Goal: Transaction & Acquisition: Purchase product/service

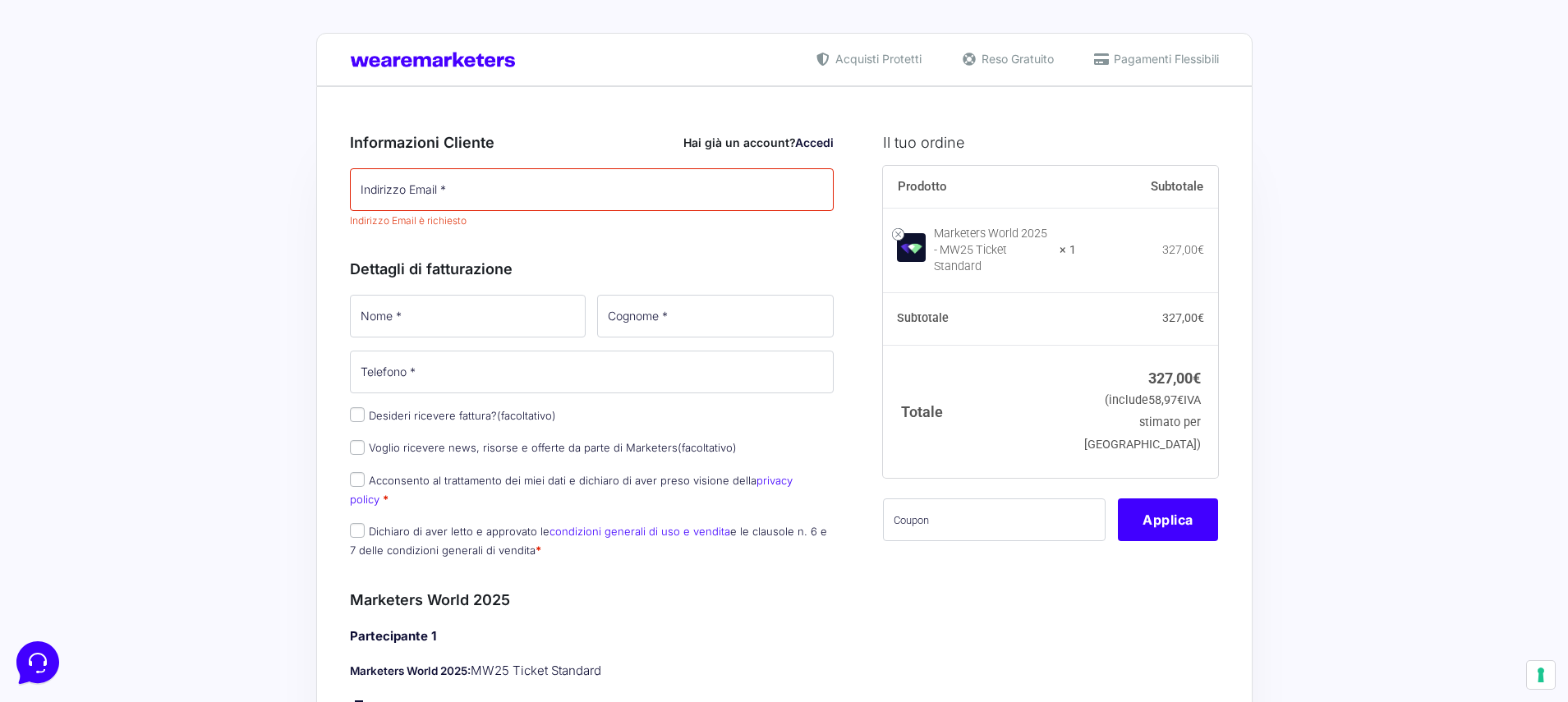
click at [705, 138] on div "Hai già un account? Accedi" at bounding box center [759, 142] width 151 height 17
click at [714, 148] on div "Hai già un account? Accedi" at bounding box center [759, 142] width 151 height 17
click at [743, 189] on input "Indirizzo Email *" at bounding box center [592, 190] width 485 height 43
click at [805, 146] on link "Accedi" at bounding box center [815, 142] width 38 height 14
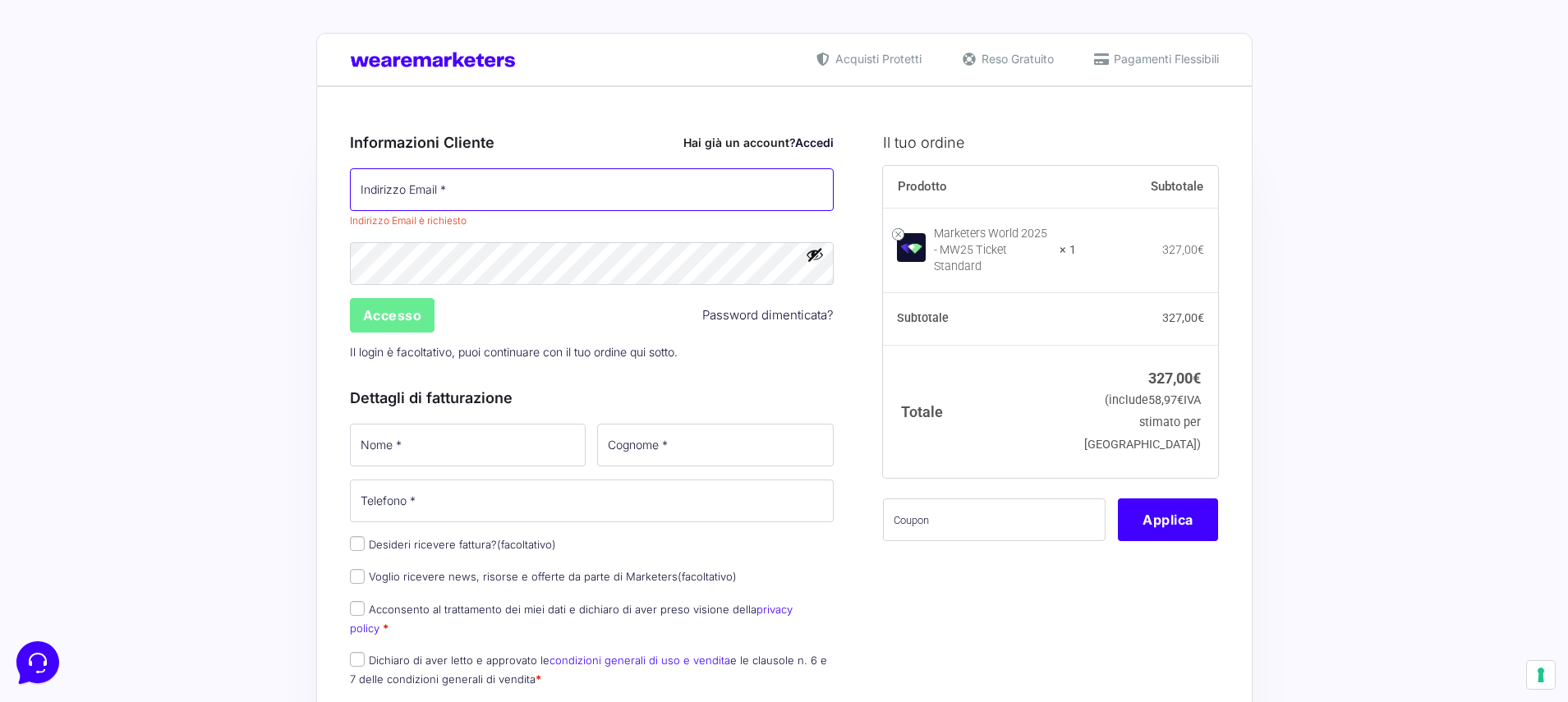
click at [719, 180] on input "Indirizzo Email *" at bounding box center [592, 190] width 485 height 43
type input "N"
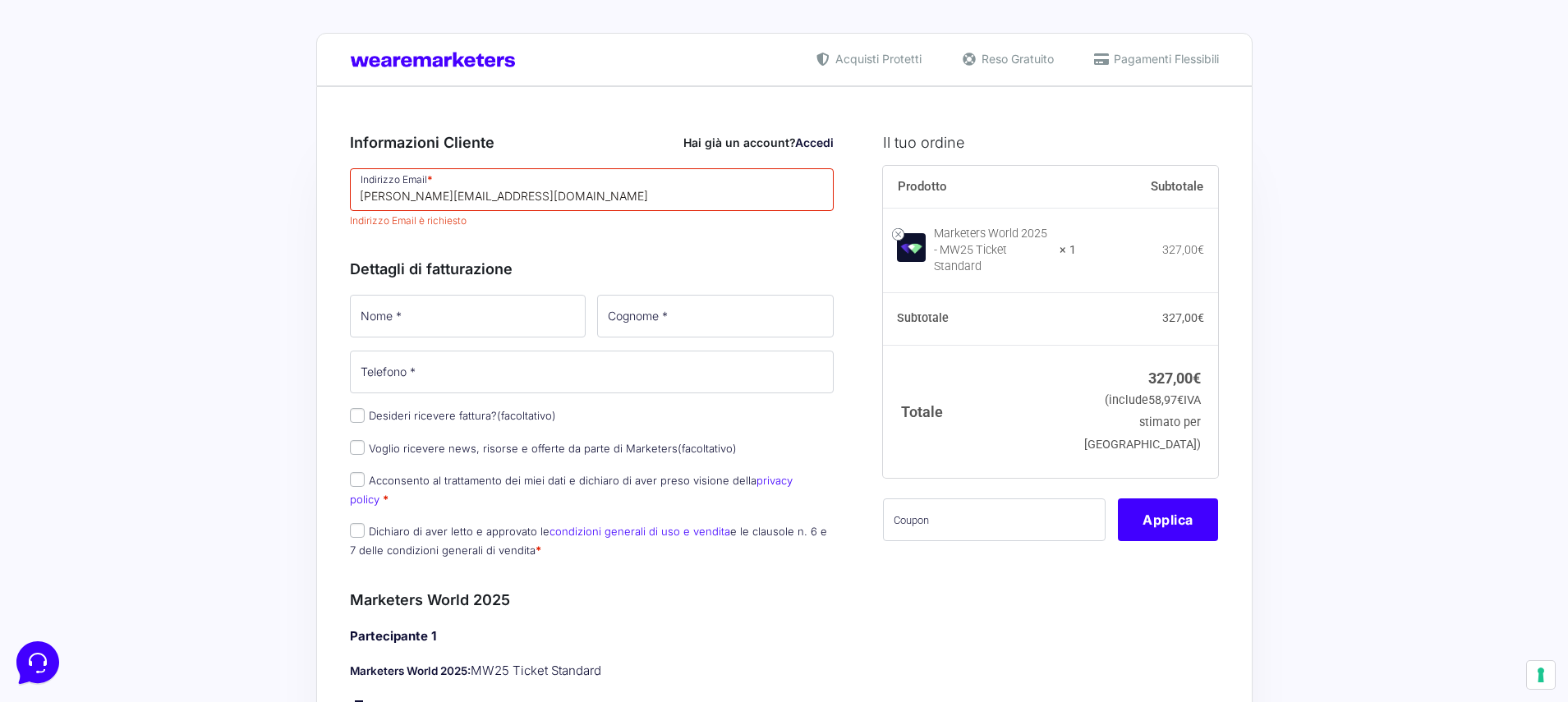
click at [628, 267] on div "Informazioni Cliente Hai già un account? Accedi Indirizzo Email * [PERSON_NAME]…" at bounding box center [592, 342] width 485 height 458
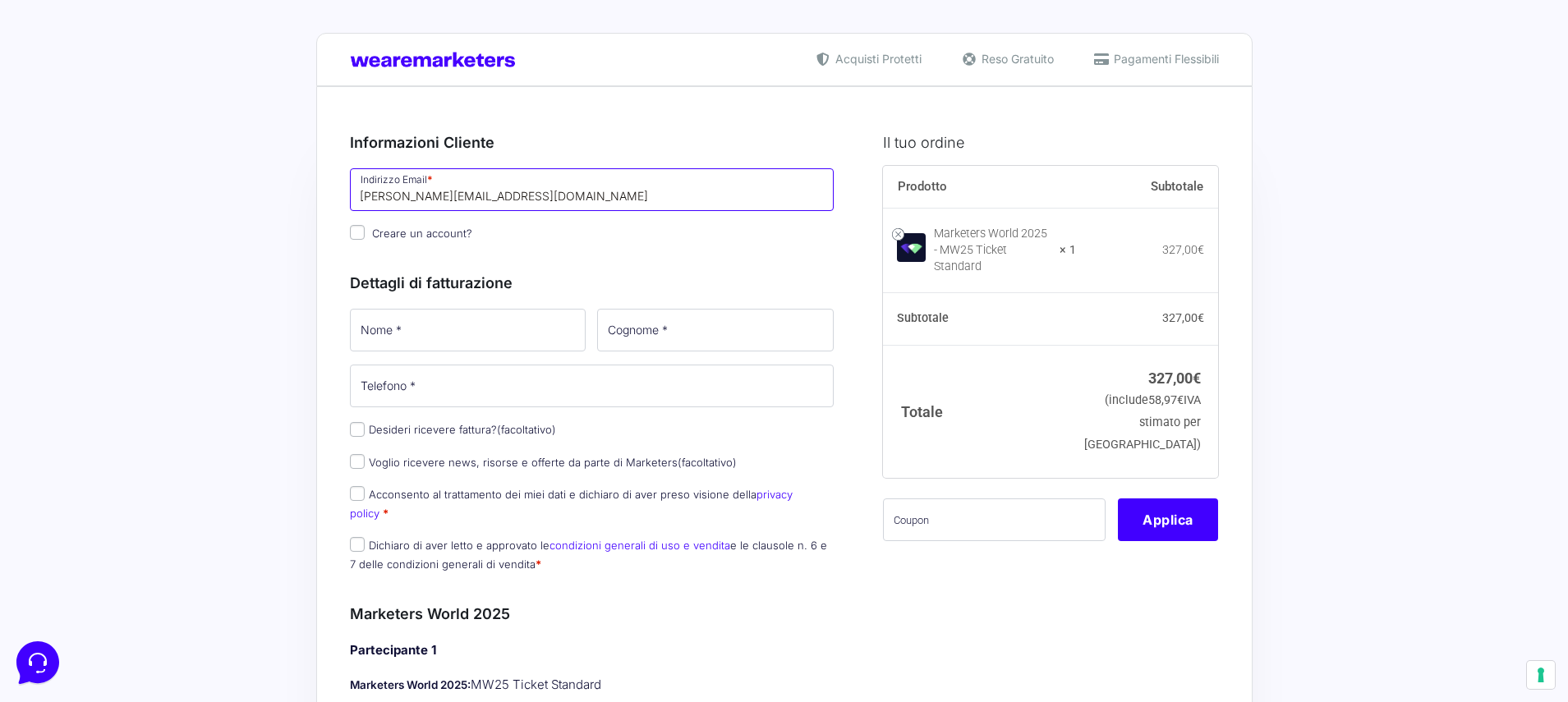
click at [524, 202] on input "[PERSON_NAME][EMAIL_ADDRESS][DOMAIN_NAME]" at bounding box center [592, 190] width 485 height 43
drag, startPoint x: 581, startPoint y: 201, endPoint x: 340, endPoint y: 182, distance: 241.7
type input "[PERSON_NAME][EMAIL_ADDRESS][DOMAIN_NAME]"
click at [662, 257] on div "Informazioni Cliente Hai già un account? Accedi Indirizzo Email * [PERSON_NAME]…" at bounding box center [592, 349] width 485 height 471
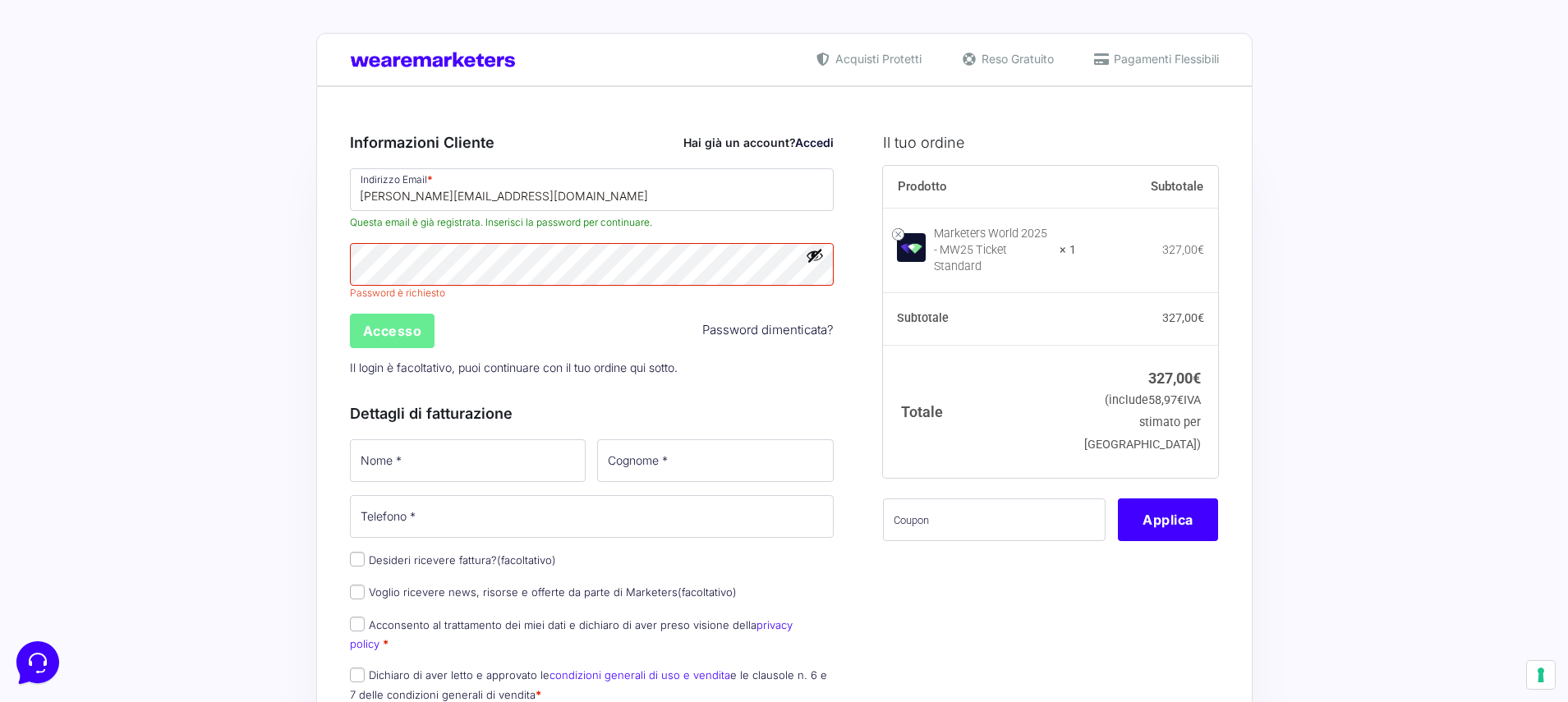
click at [749, 310] on div "Password * Password è richiesto Accesso Password dimenticata? Il login è facolt…" at bounding box center [592, 312] width 496 height 144
click at [753, 333] on link "Password dimenticata?" at bounding box center [768, 331] width 132 height 19
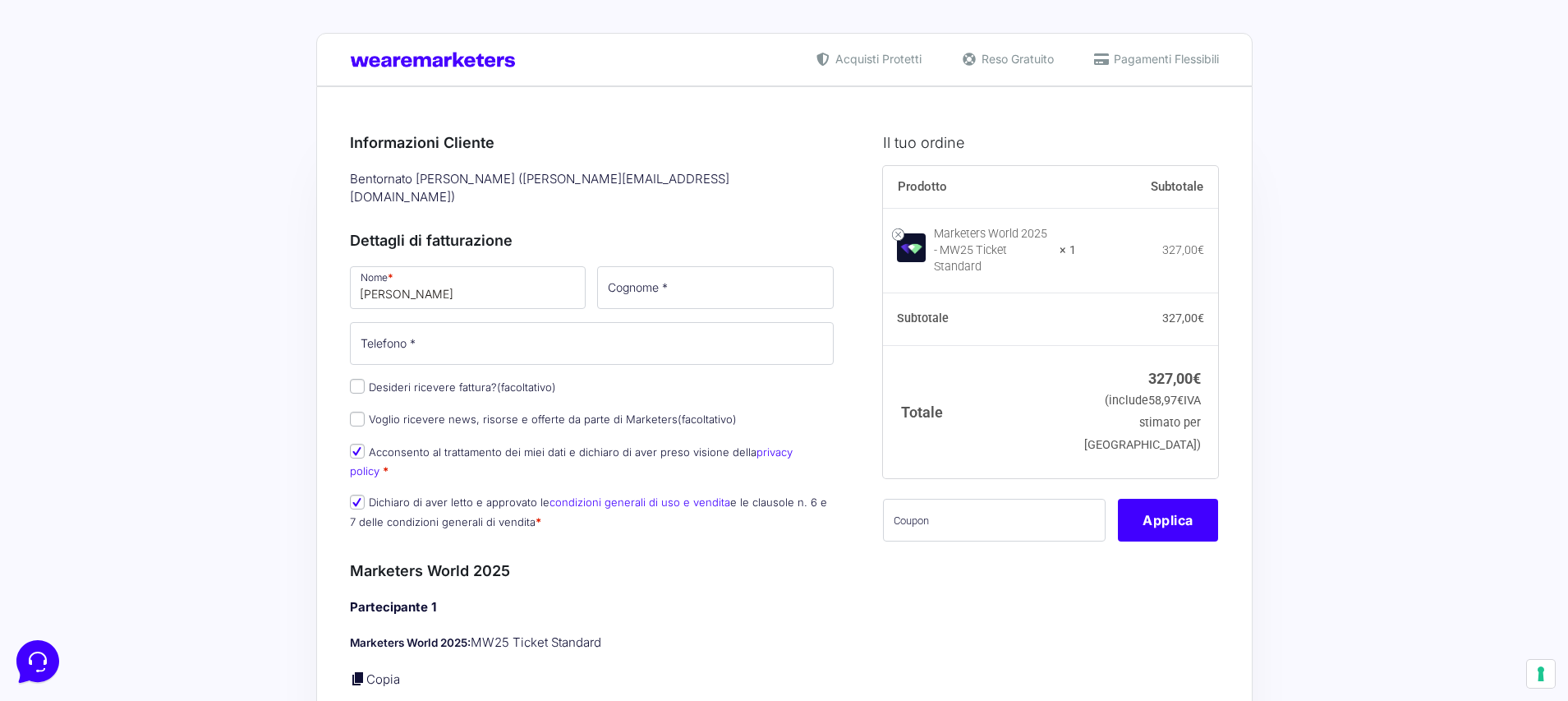
type input "[PERSON_NAME]"
click at [691, 267] on input "Cognome *" at bounding box center [715, 287] width 237 height 43
type input "Magarotto"
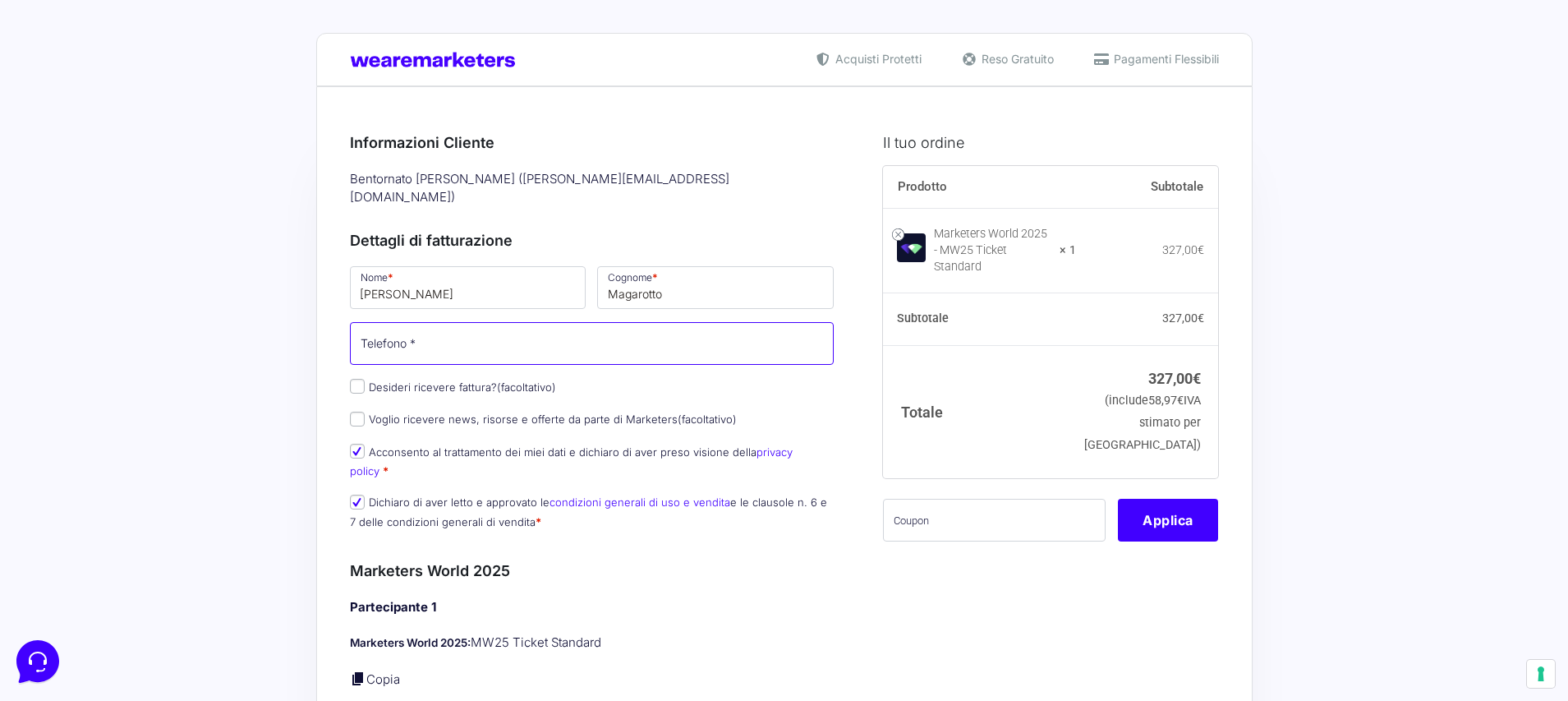
click at [661, 324] on input "Telefono *" at bounding box center [592, 343] width 485 height 43
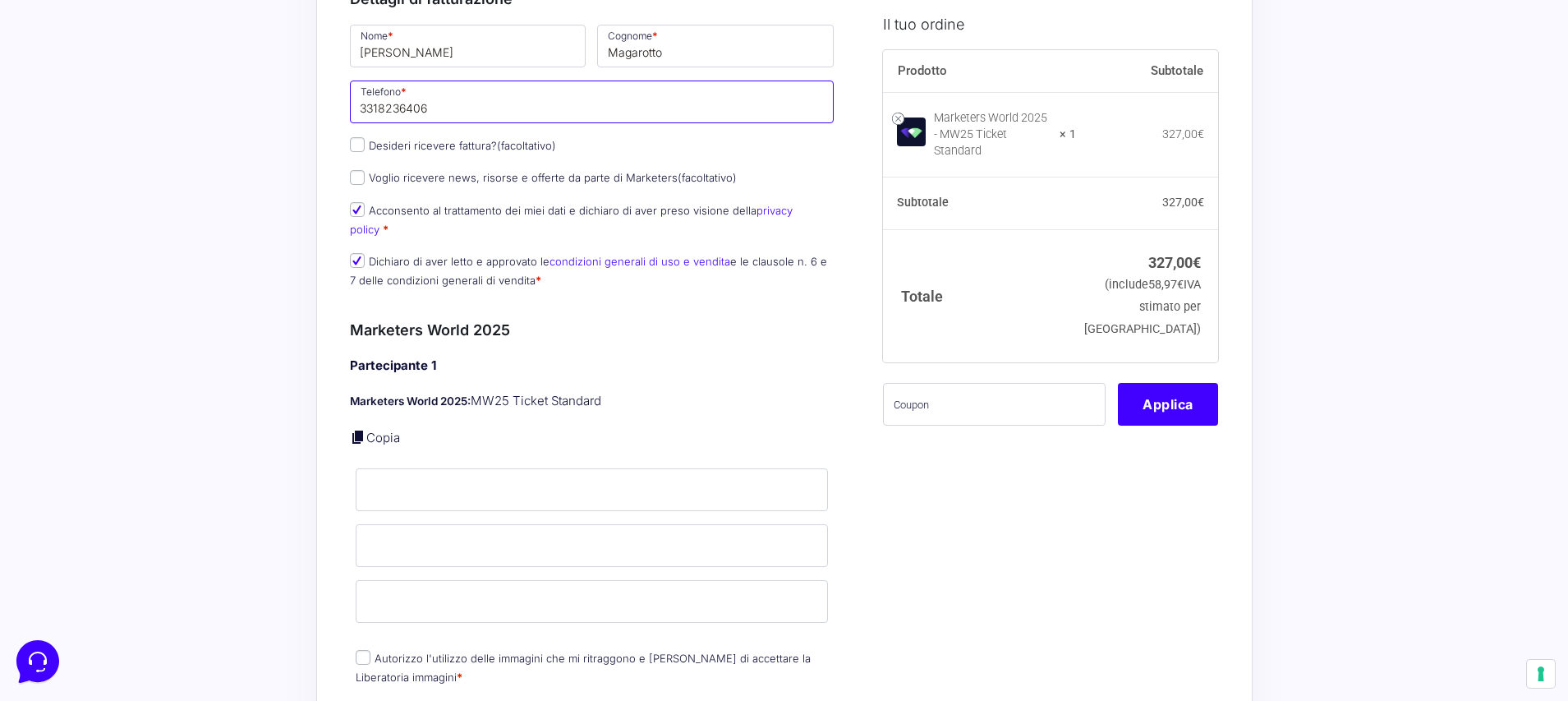
scroll to position [246, 0]
type input "3318236406"
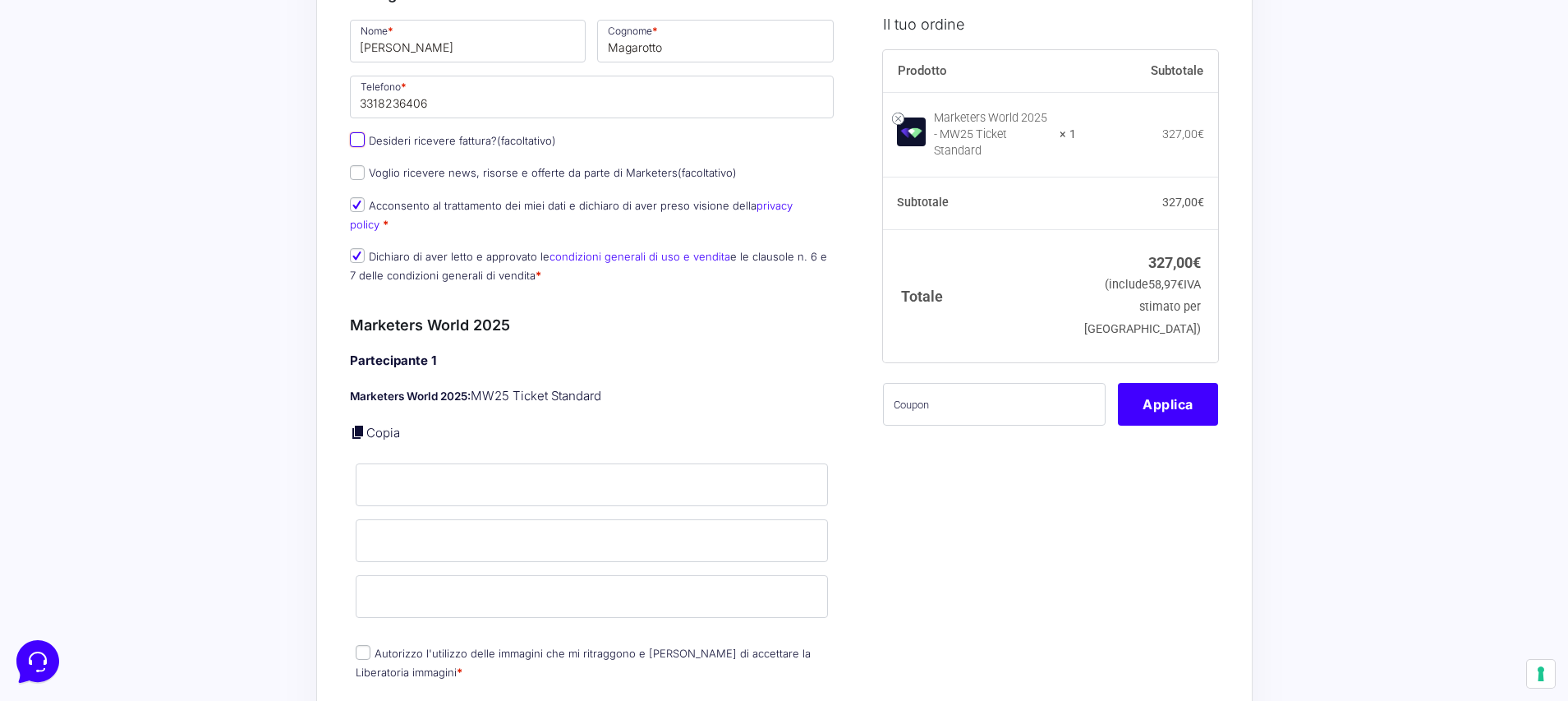
click at [359, 133] on input "Desideri ricevere fattura? (facoltativo)" at bounding box center [358, 140] width 15 height 15
checkbox input "true"
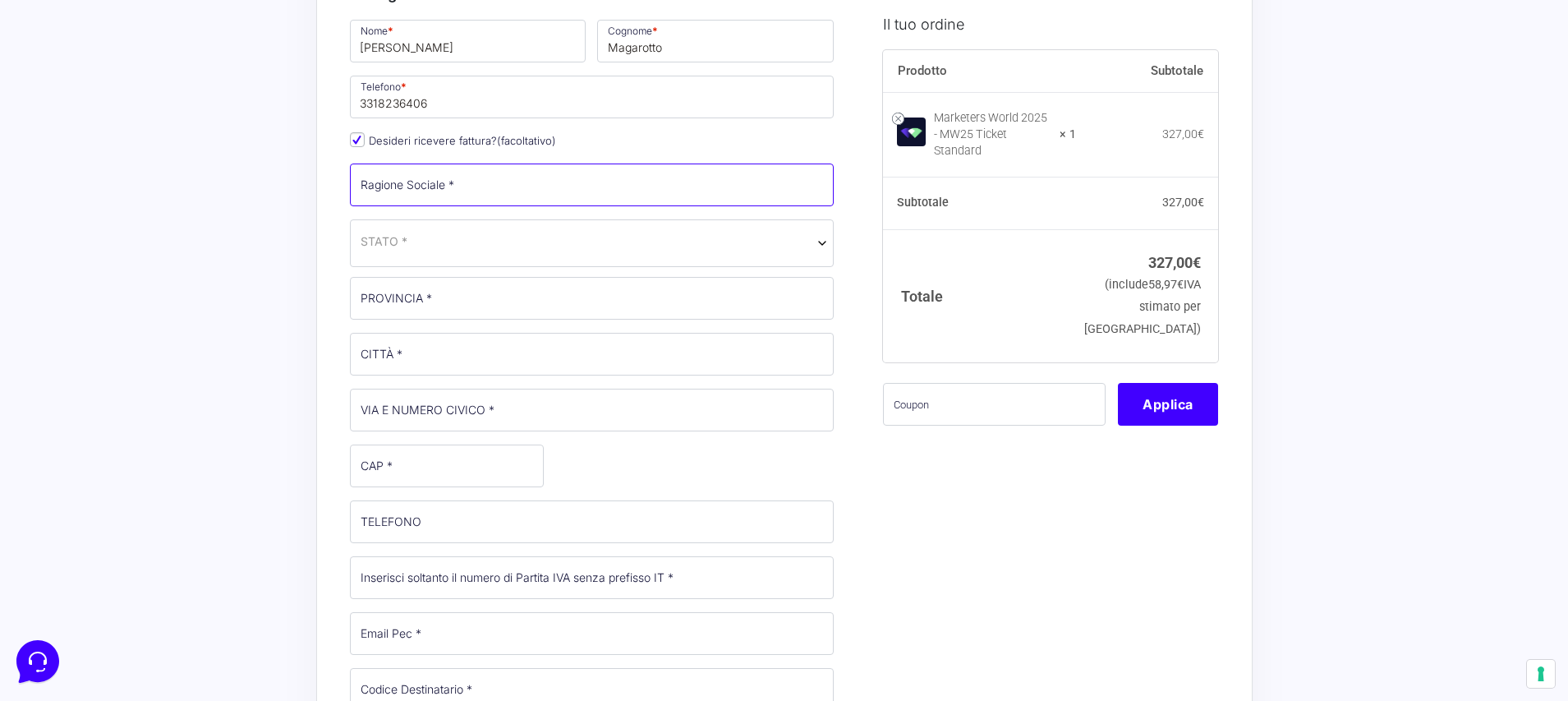
click at [441, 175] on input "Ragione Sociale *" at bounding box center [592, 184] width 485 height 43
type input "Jodal srl a socio unico"
drag, startPoint x: 486, startPoint y: 258, endPoint x: 490, endPoint y: 240, distance: 18.4
click at [486, 253] on div "Nome * Anna Cognome * Magarotto Telefono * 3318236406 Desideri ricevere fattura…" at bounding box center [592, 436] width 496 height 838
click at [489, 219] on span "STATO *" at bounding box center [592, 243] width 485 height 48
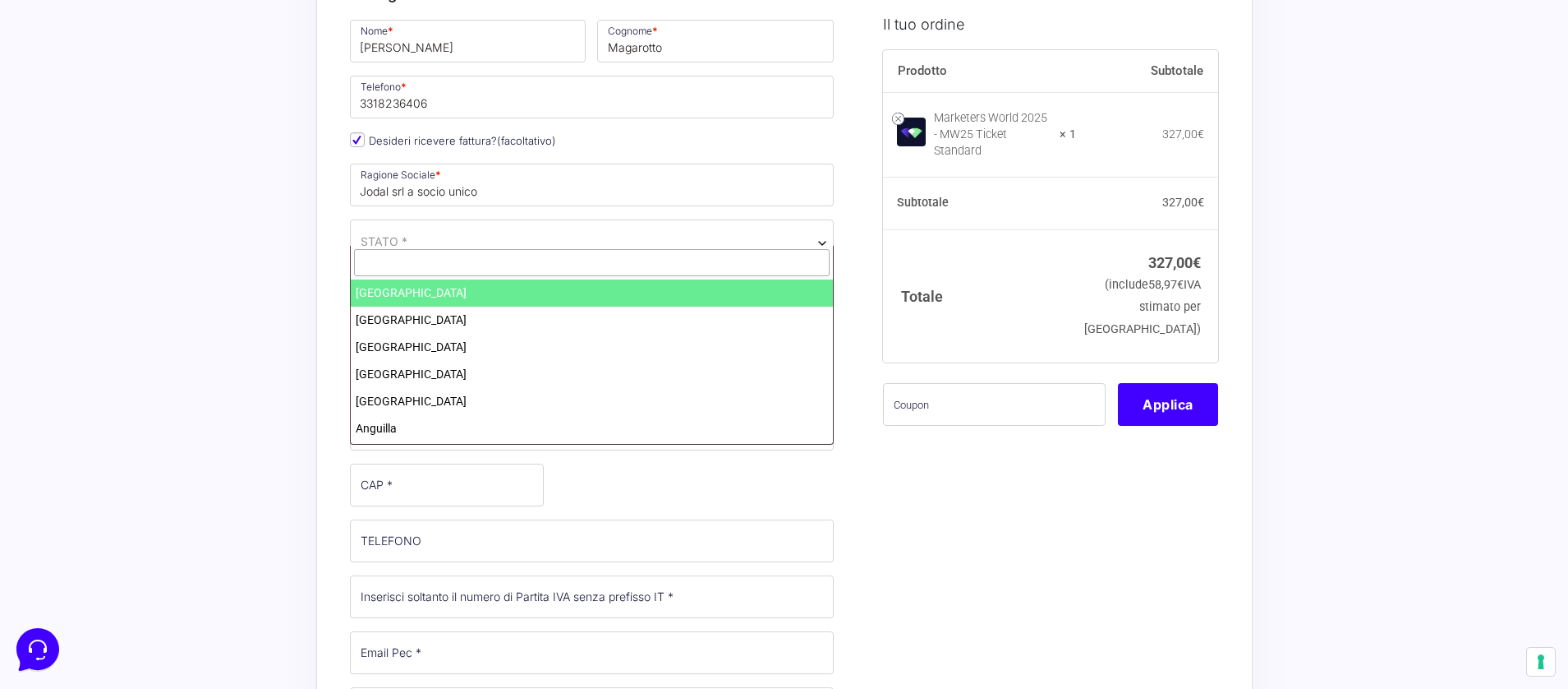
click at [486, 269] on input "text" at bounding box center [592, 262] width 477 height 27
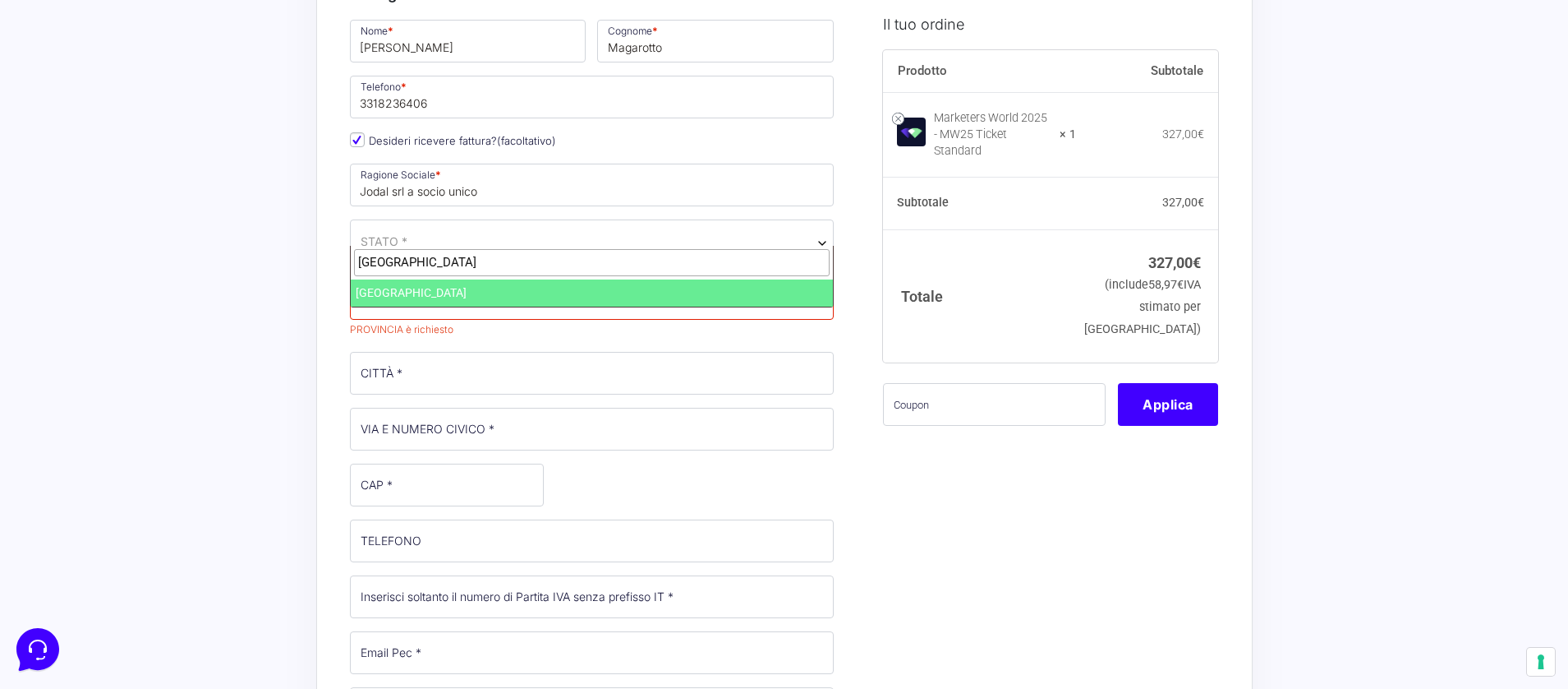
type input "italia"
select select "IT"
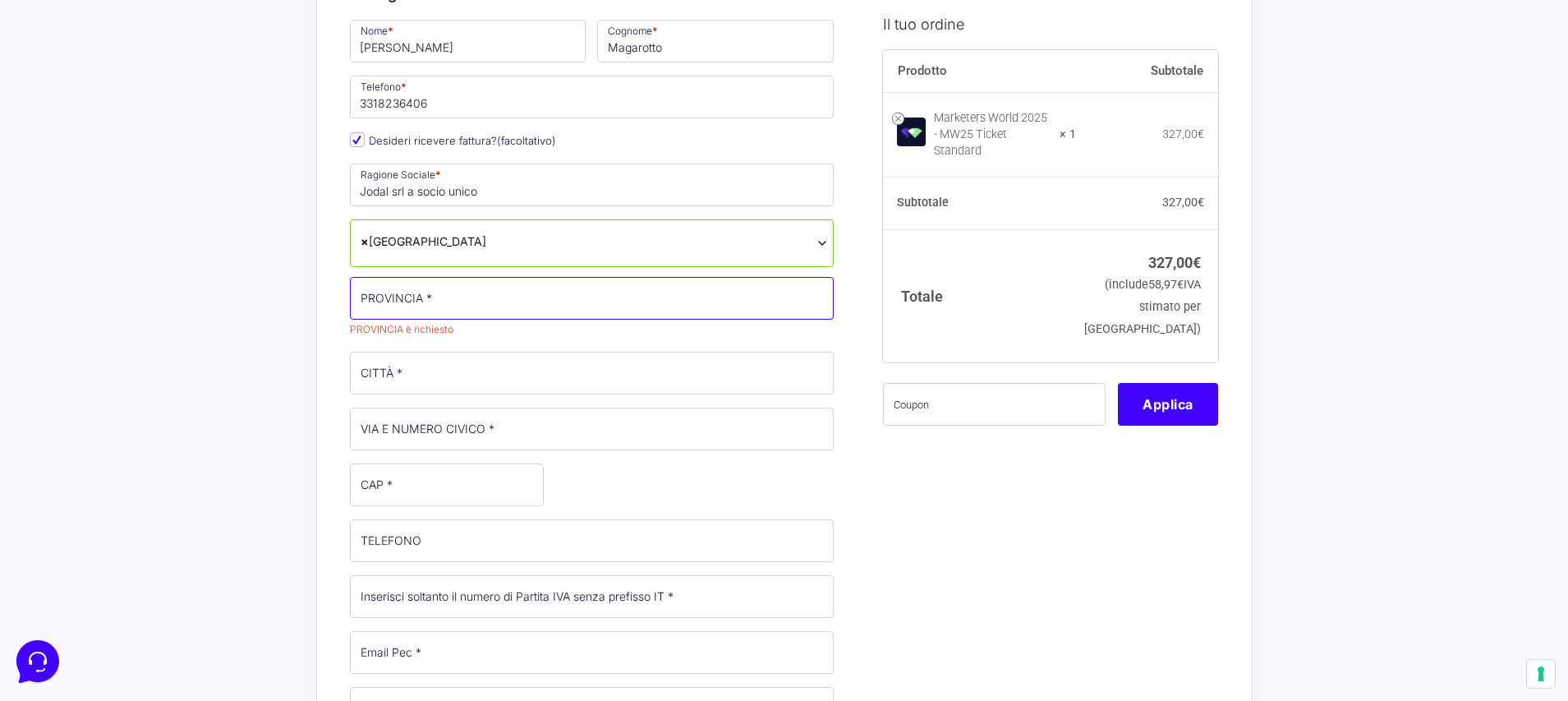
click at [483, 287] on input "PROVINCIA *" at bounding box center [592, 298] width 485 height 43
drag, startPoint x: 416, startPoint y: 288, endPoint x: 349, endPoint y: 288, distance: 67.0
click at [352, 288] on input "Pordenone" at bounding box center [592, 298] width 485 height 43
type input "p"
type input "PN"
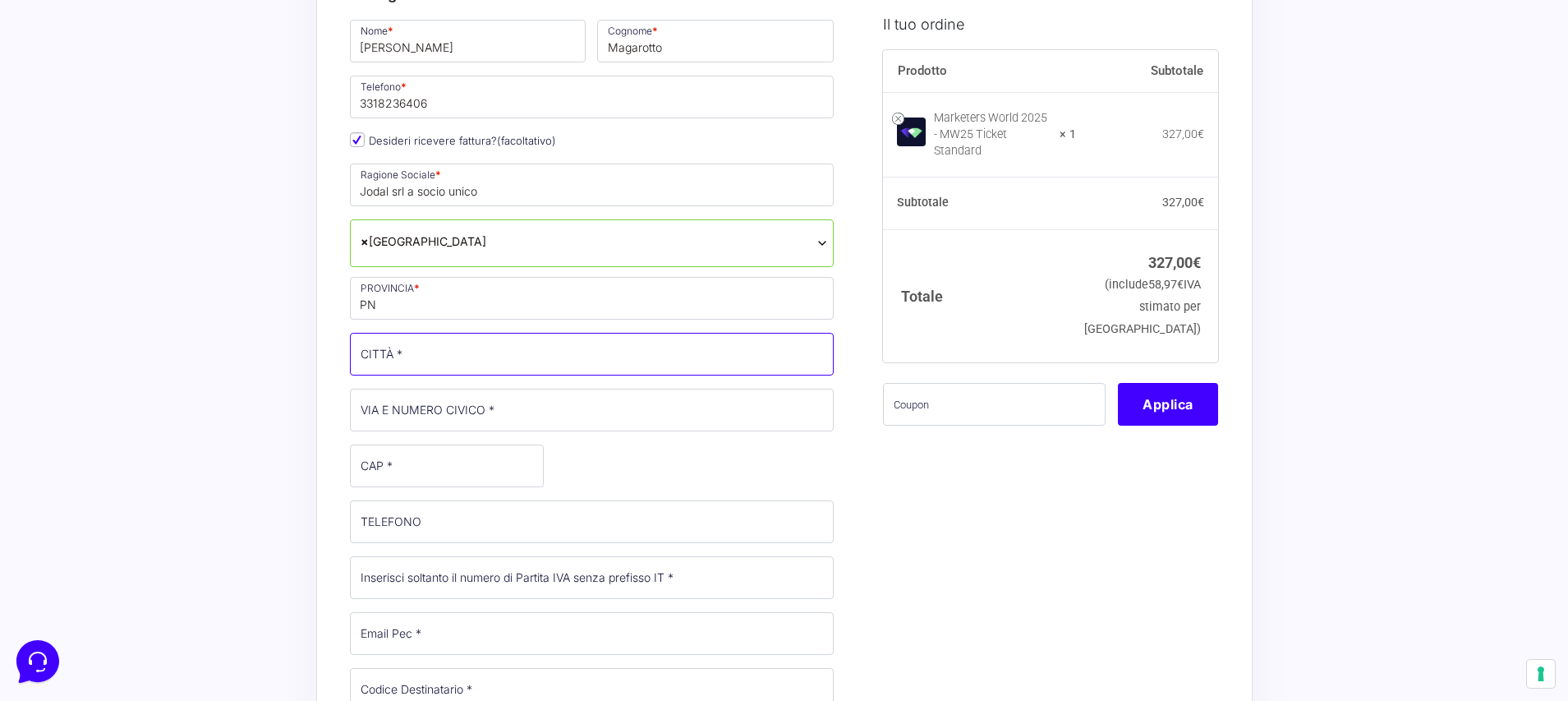
click at [414, 353] on input "CITTÀ *" at bounding box center [592, 354] width 485 height 43
type input "Roveredo in piano"
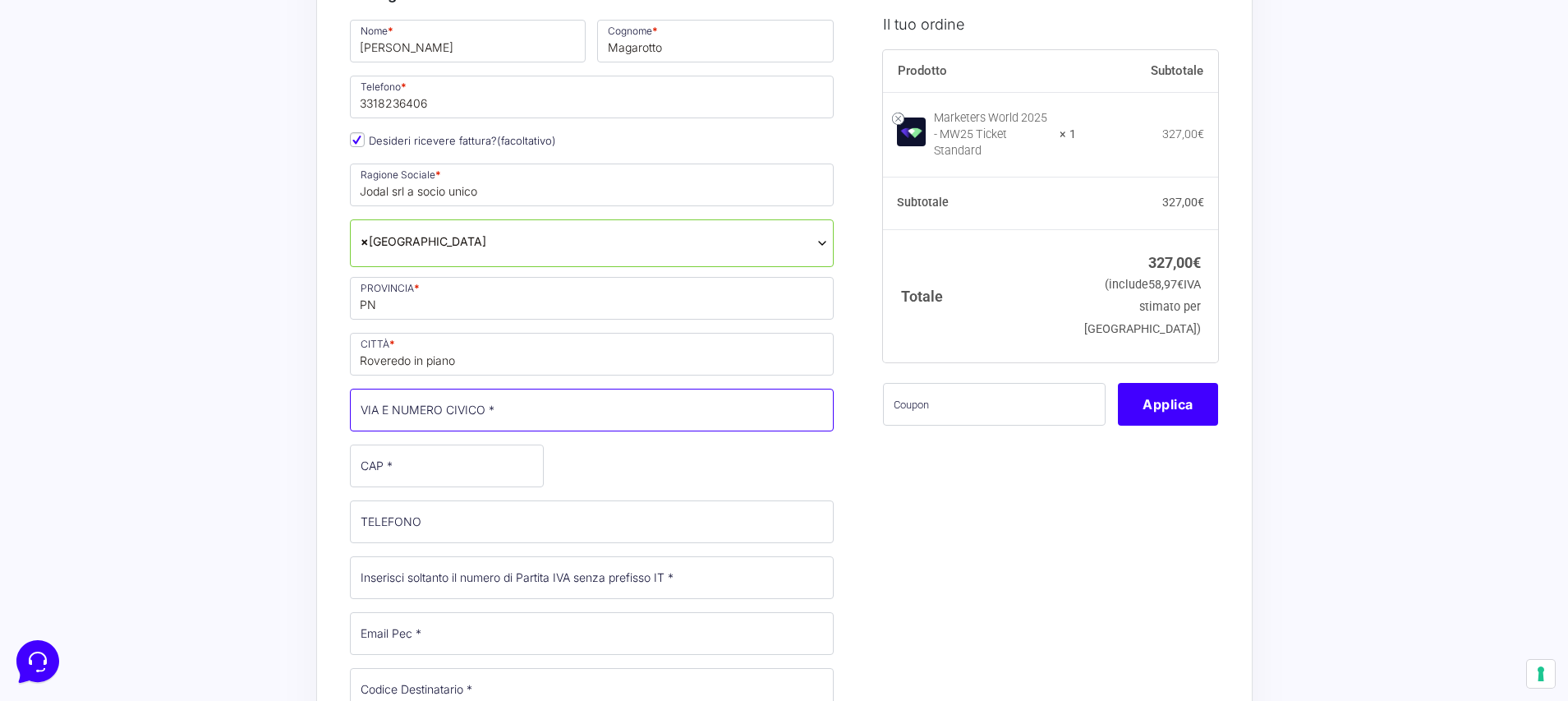
click at [459, 388] on input "VIA E NUMERO CIVICO *" at bounding box center [592, 409] width 485 height 43
type input "4"
click at [444, 445] on input "CAP *" at bounding box center [446, 466] width 194 height 43
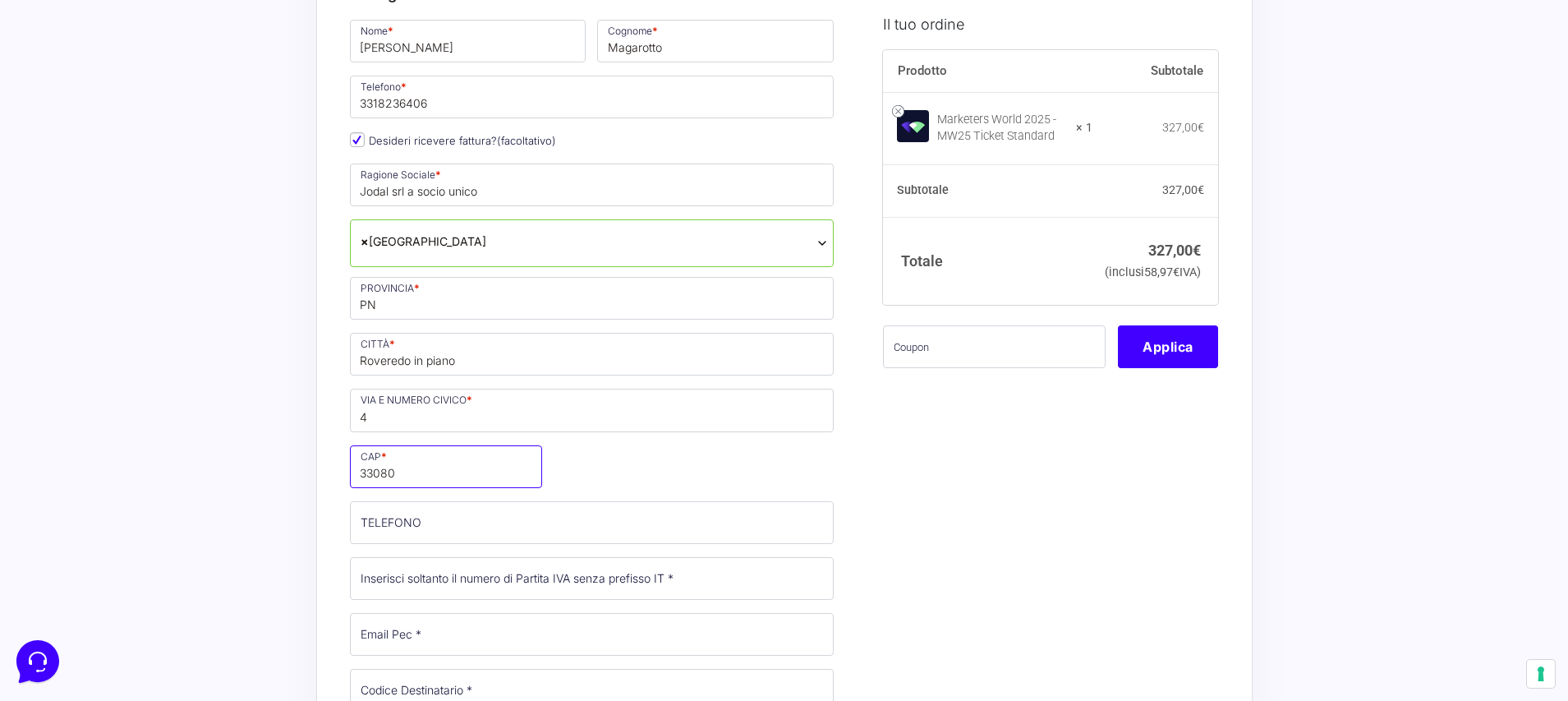
type input "33080"
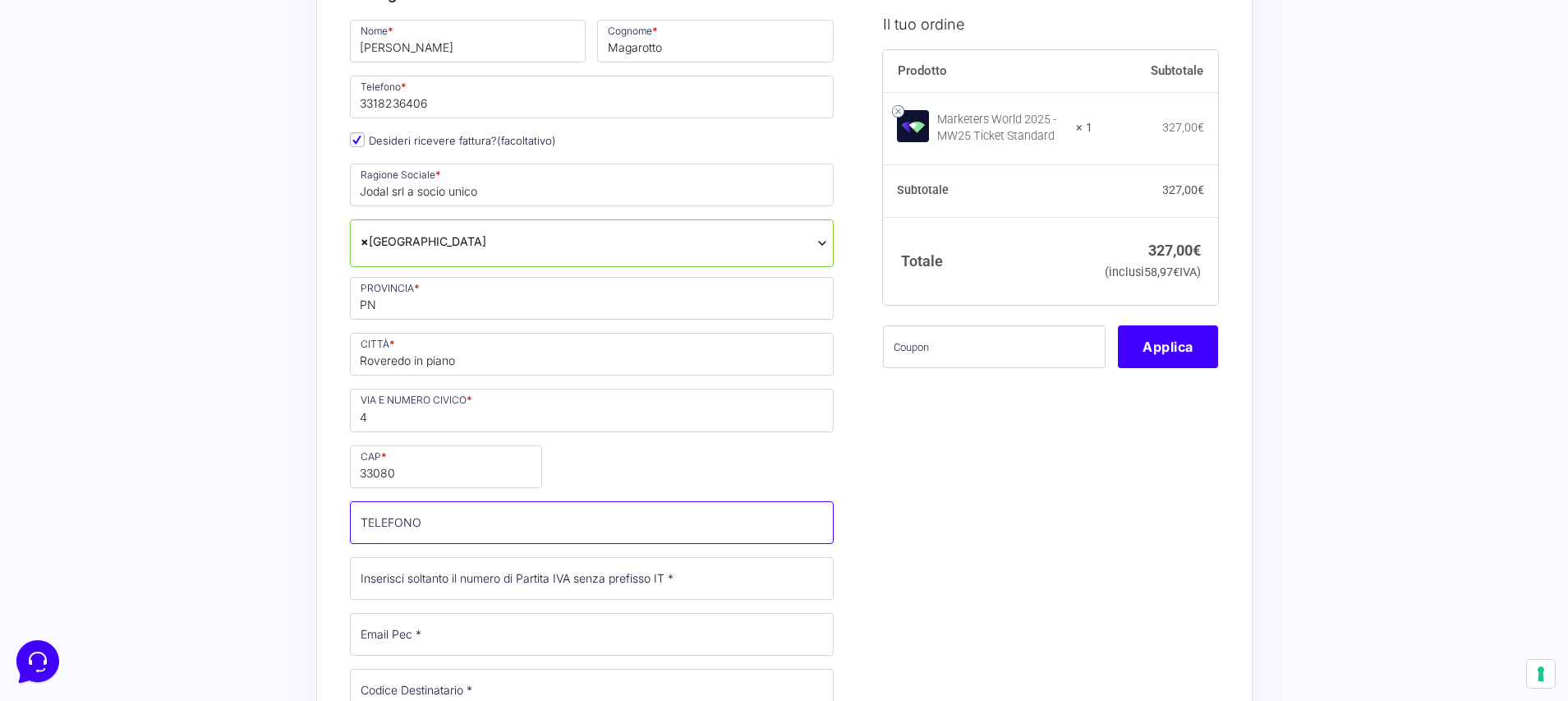
click at [458, 516] on input "TELEFONO (facoltativo)" at bounding box center [592, 522] width 485 height 43
type input "0434961034"
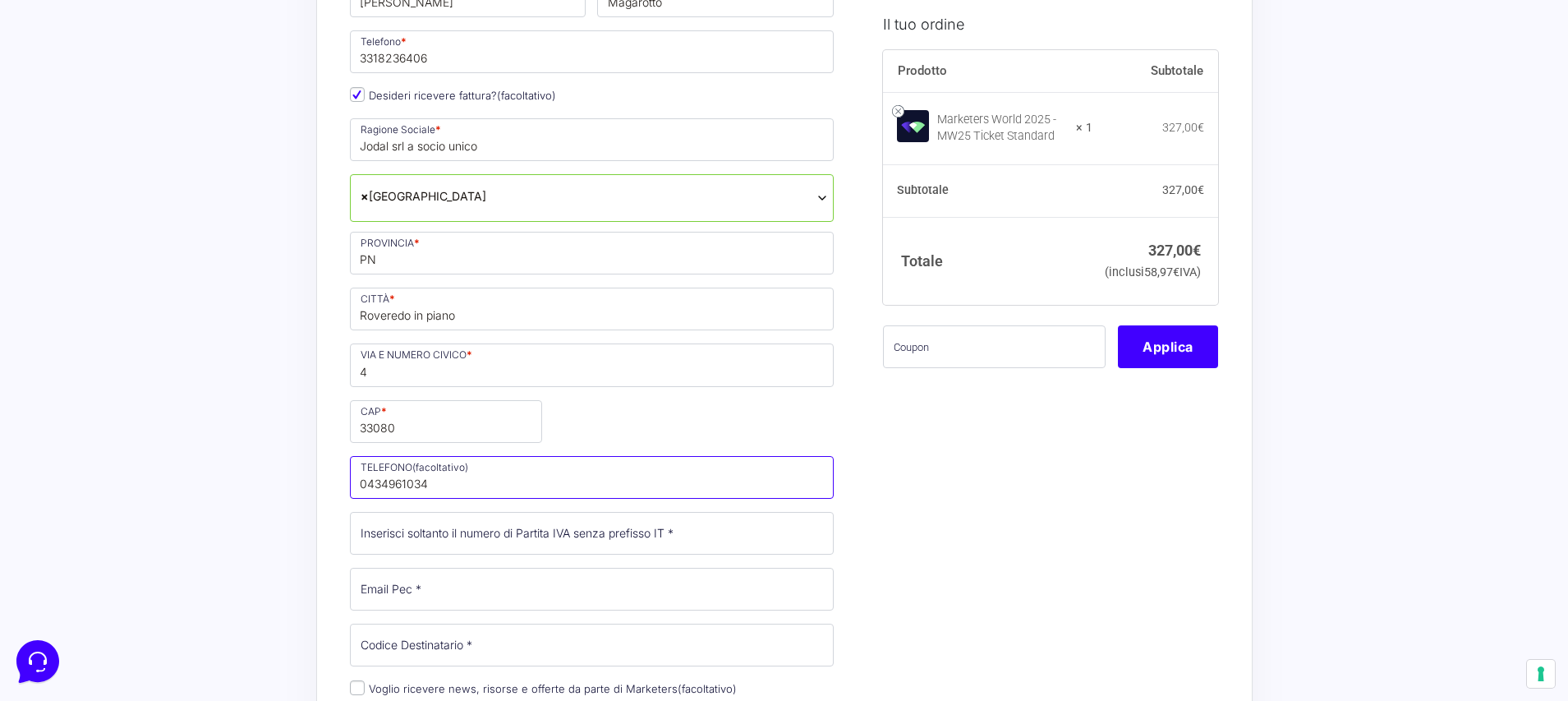
scroll to position [411, 0]
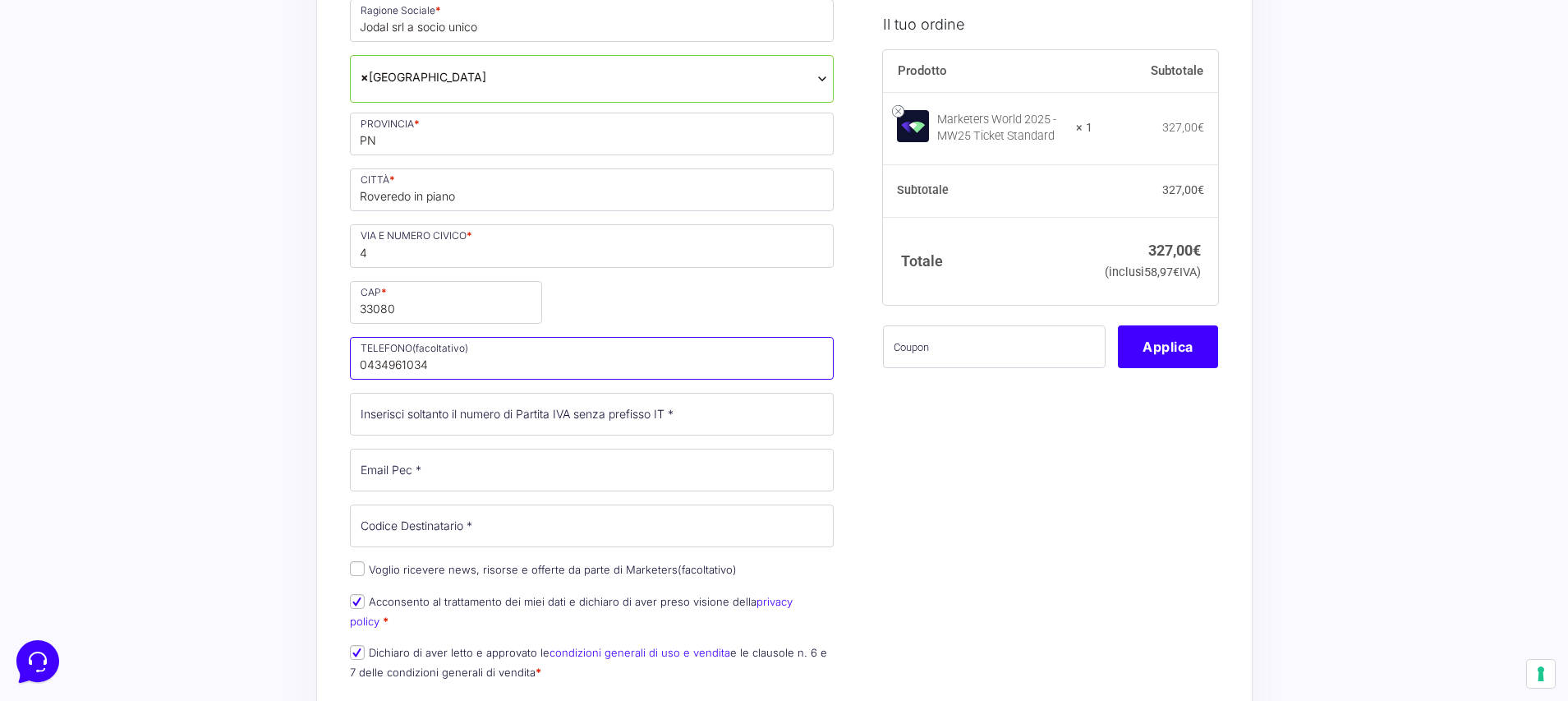
drag, startPoint x: 494, startPoint y: 357, endPoint x: 311, endPoint y: 356, distance: 183.0
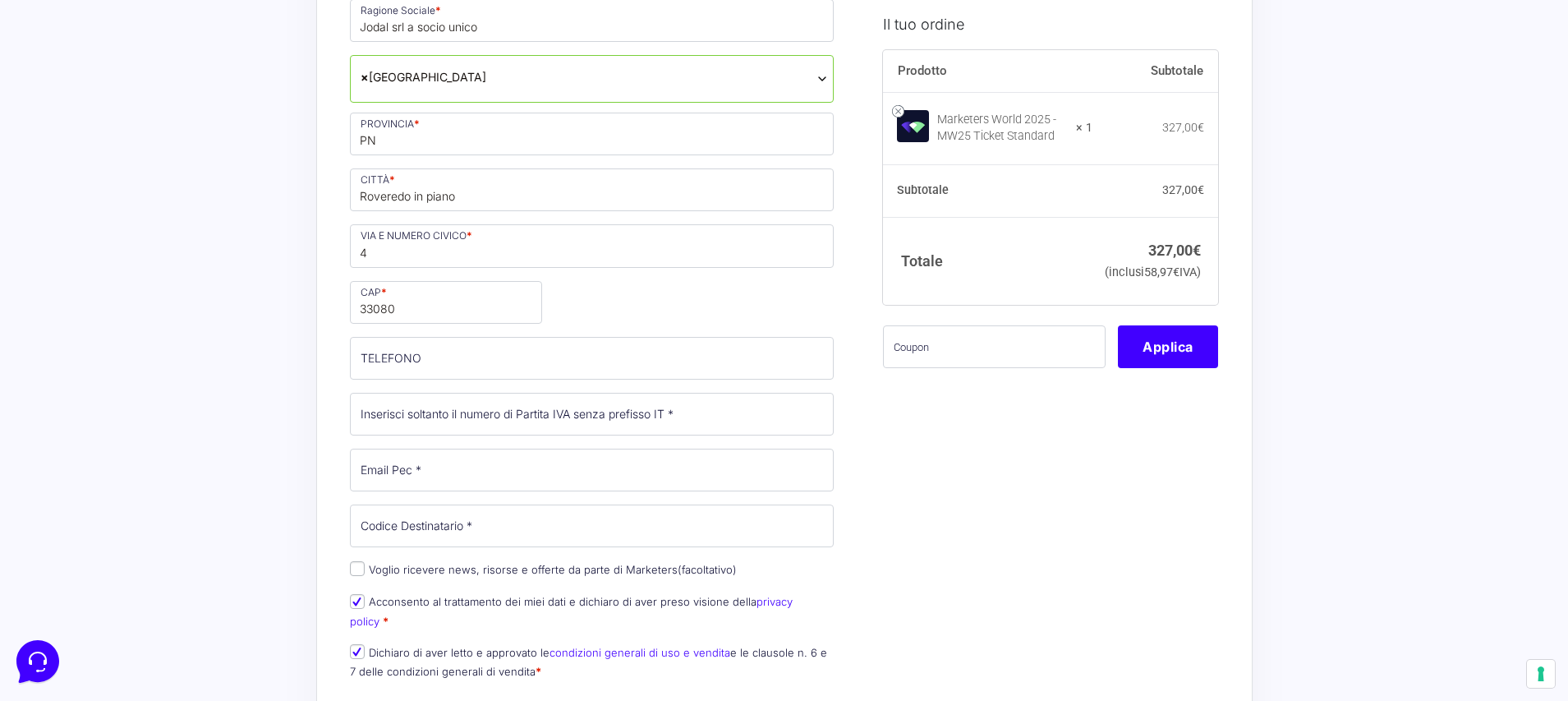
click at [429, 420] on div "Nome * Anna Cognome * Magarotto Telefono * 3318236406 Desideri ricevere fattura…" at bounding box center [592, 272] width 496 height 838
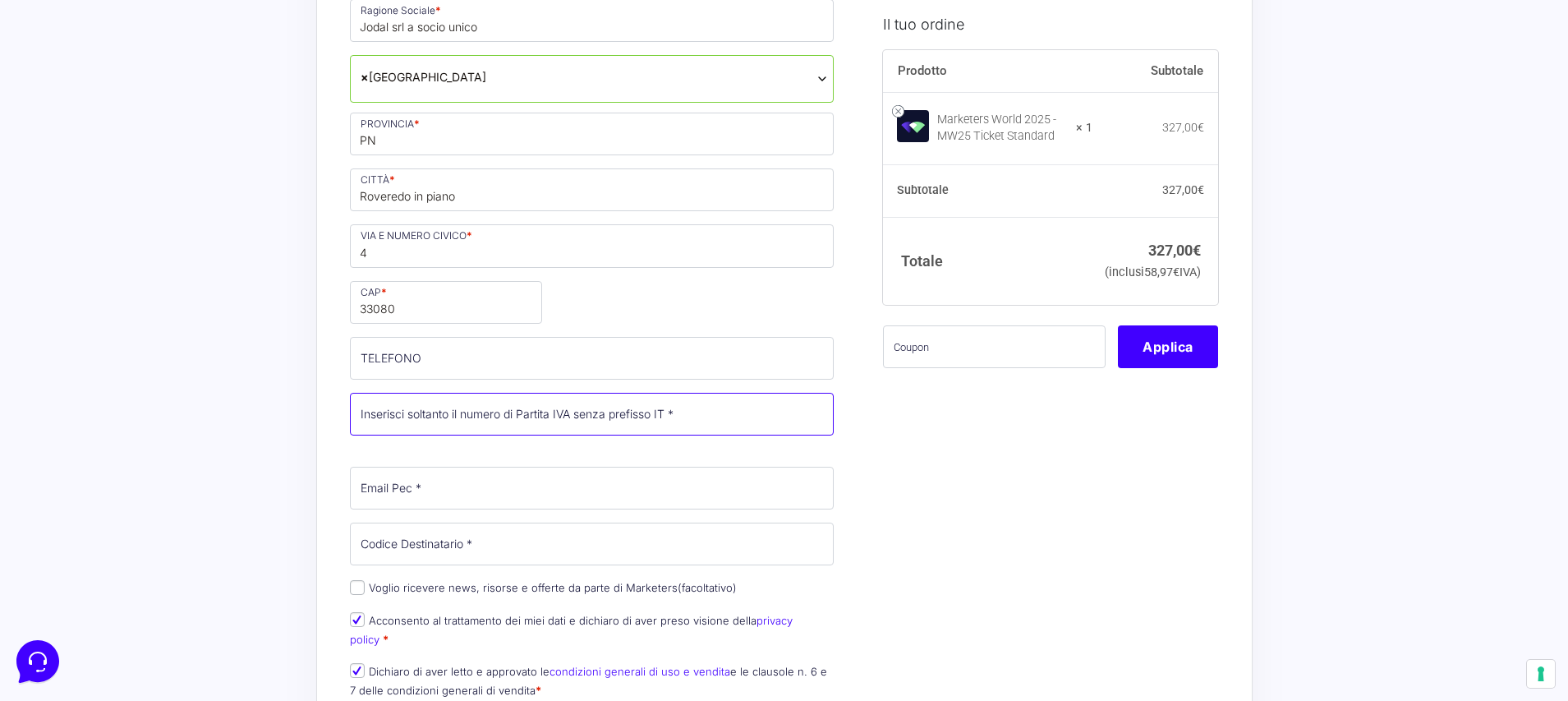
click at [477, 405] on input "Partita Iva *" at bounding box center [592, 414] width 485 height 43
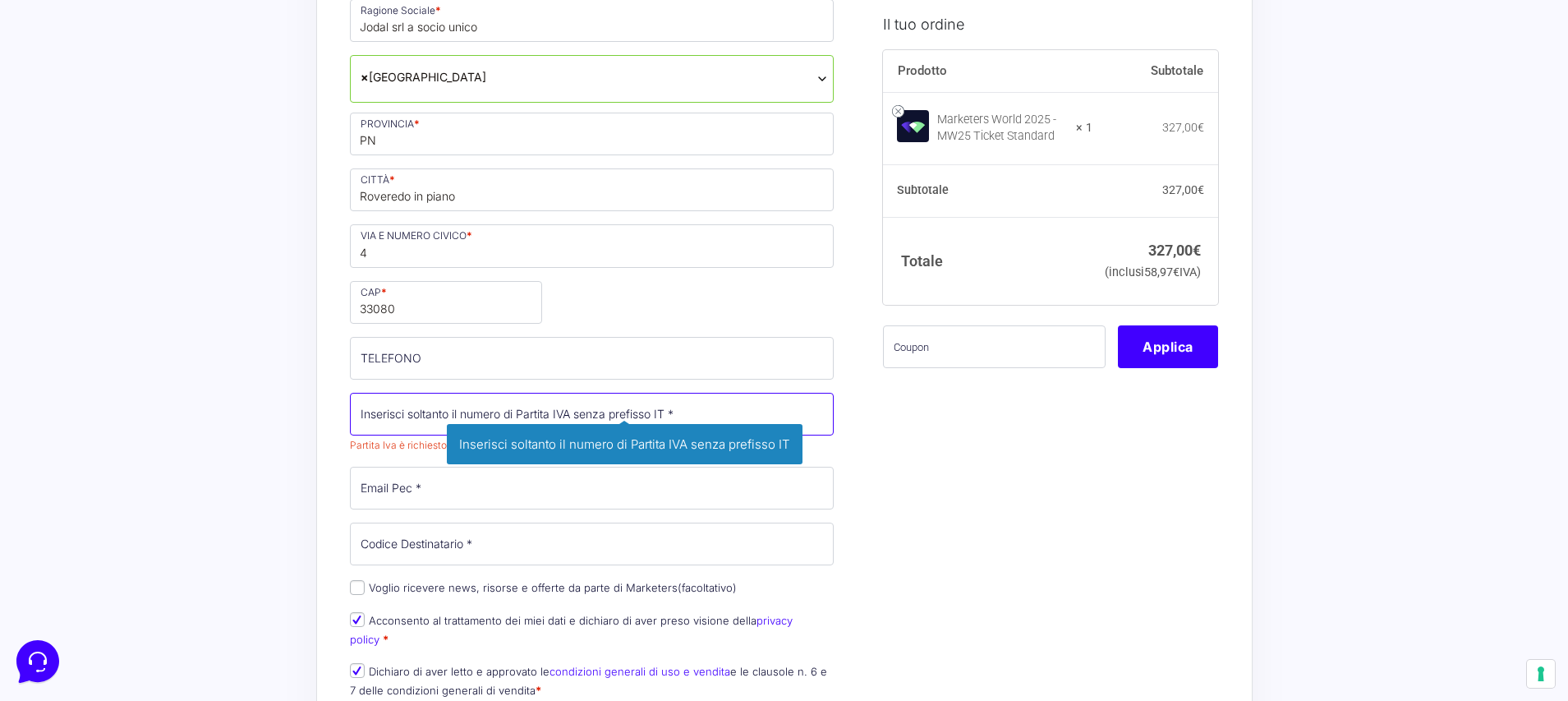
click at [350, 405] on input "Partita Iva *" at bounding box center [592, 414] width 485 height 43
click at [381, 402] on input "Partita Iva *" at bounding box center [592, 414] width 485 height 43
paste input "01690720931"
type input "01690720931"
click at [391, 470] on div "Nome * Anna Cognome * Magarotto Telefono * 3318236406 Desideri ricevere fattura…" at bounding box center [592, 281] width 496 height 857
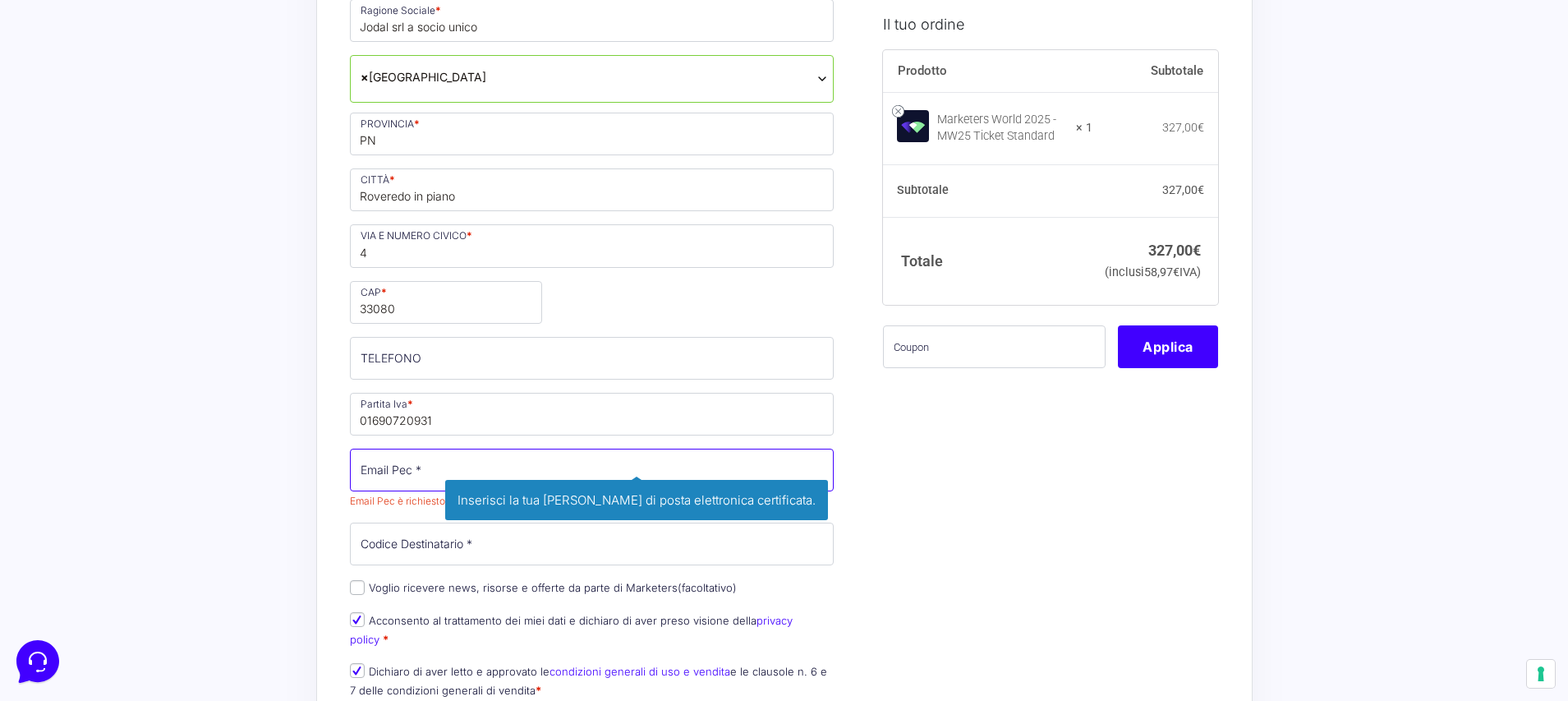
paste input "jodalsrl@legalmail.it"
type input "jodalsrl@legalmail.it"
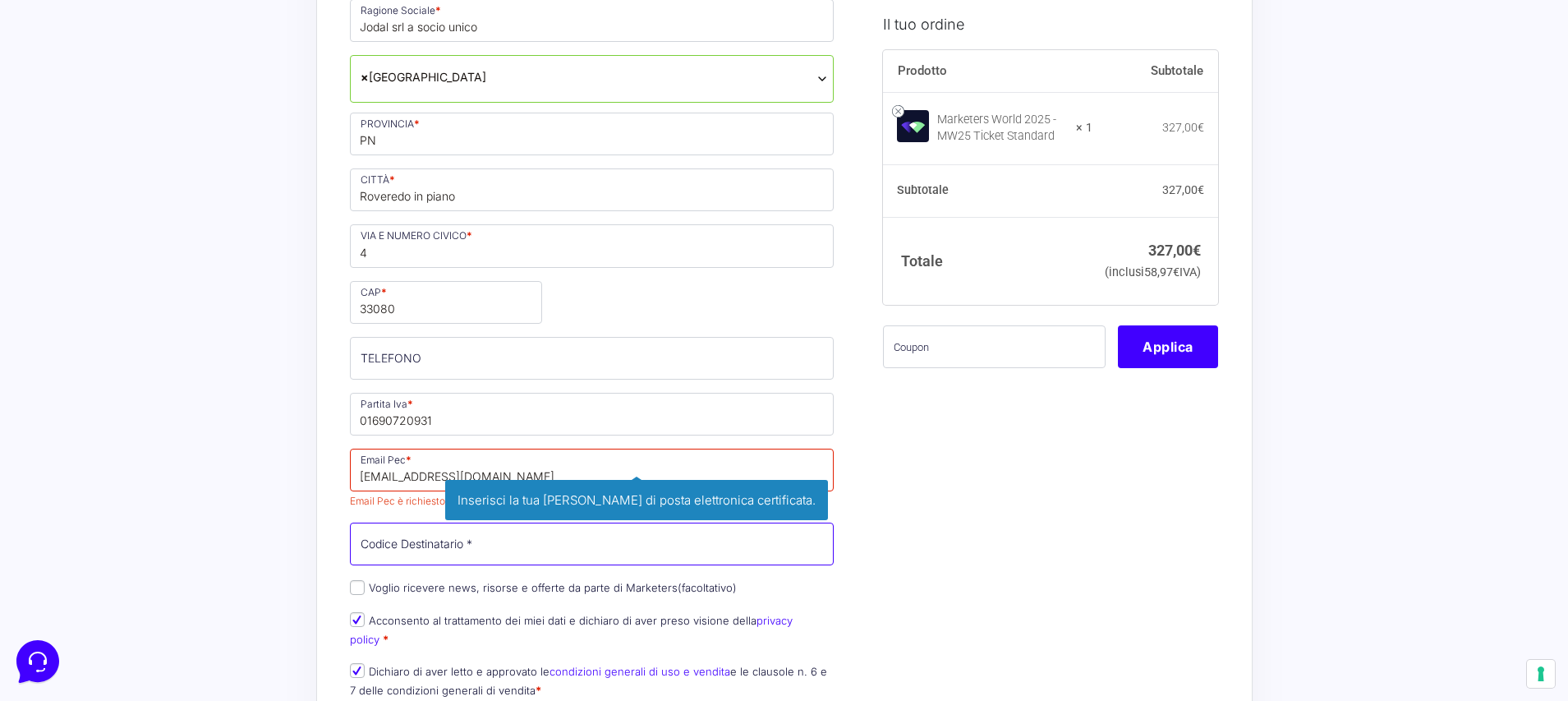
click at [405, 524] on div "Nome * Anna Cognome * Magarotto Telefono * 3318236406 Desideri ricevere fattura…" at bounding box center [592, 281] width 496 height 857
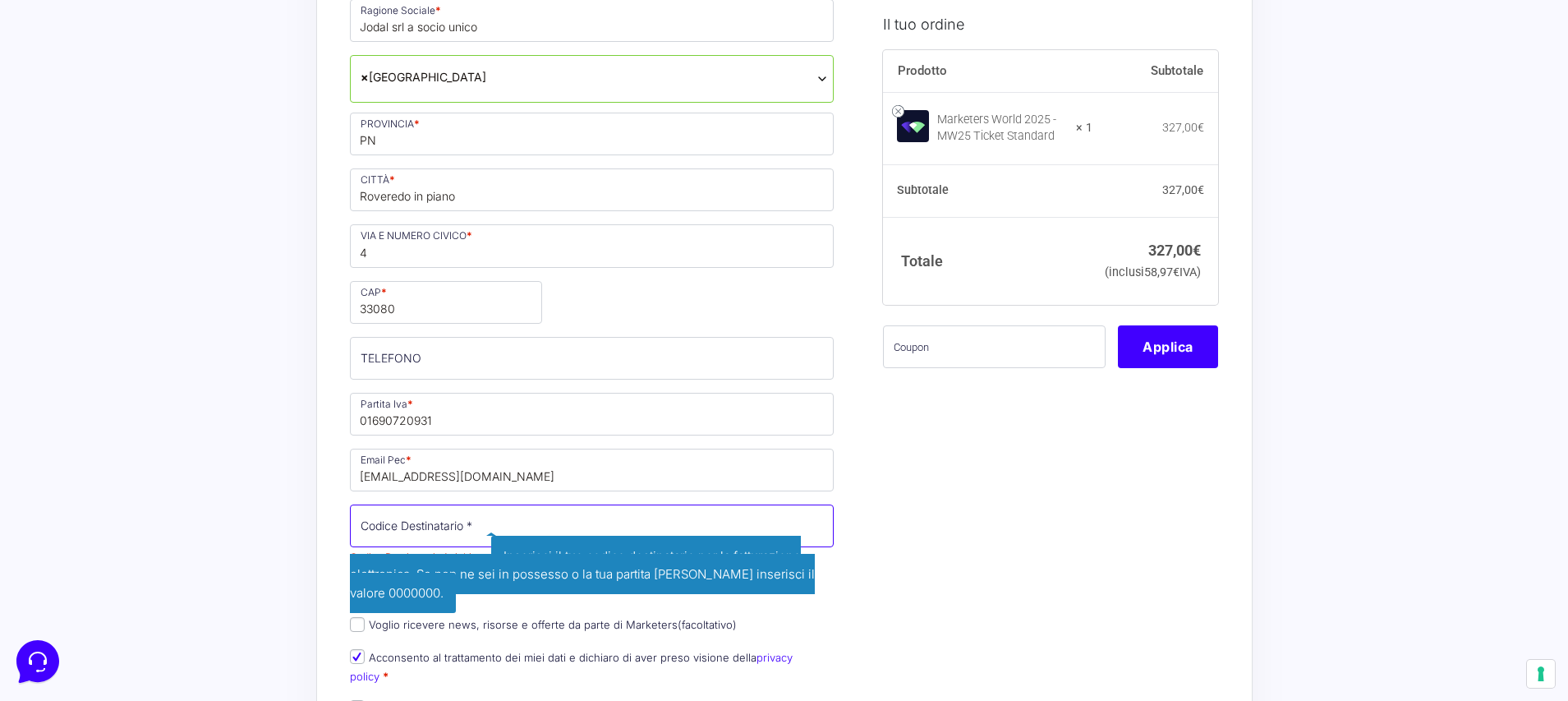
click at [451, 517] on input "Codice Destinatario *" at bounding box center [592, 526] width 485 height 43
paste input "J6URRTW"
type input "J6URRTW"
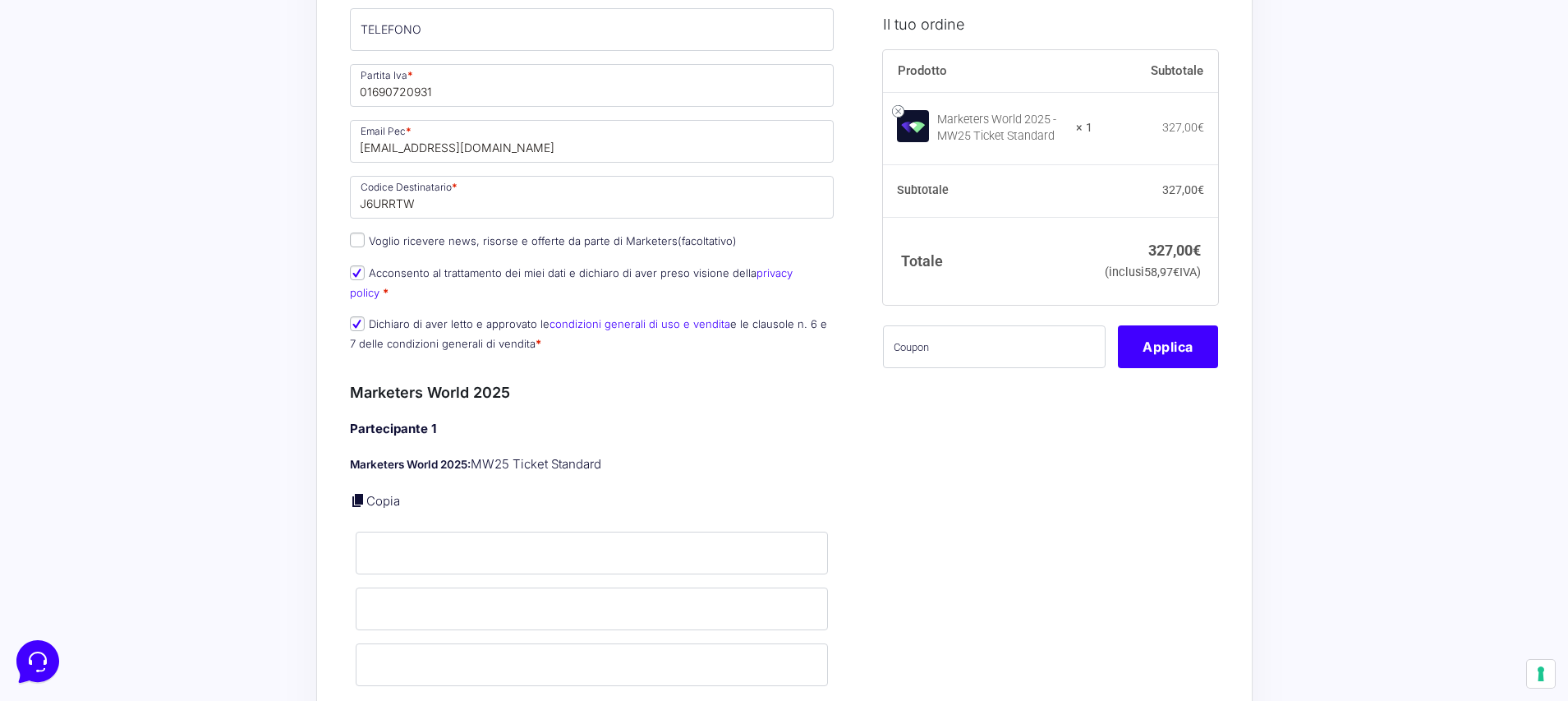
scroll to position [1068, 0]
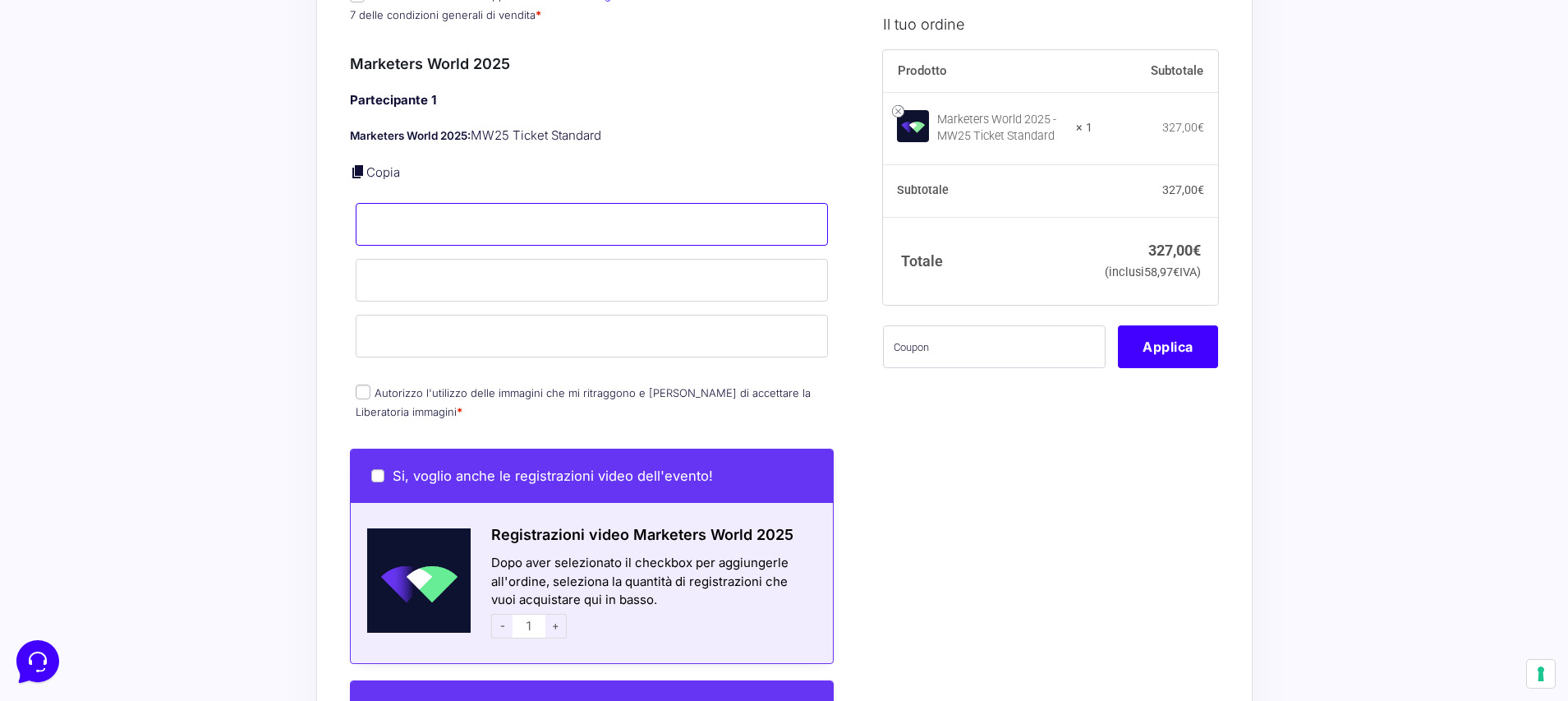
click at [468, 203] on input "Nome *" at bounding box center [592, 224] width 473 height 43
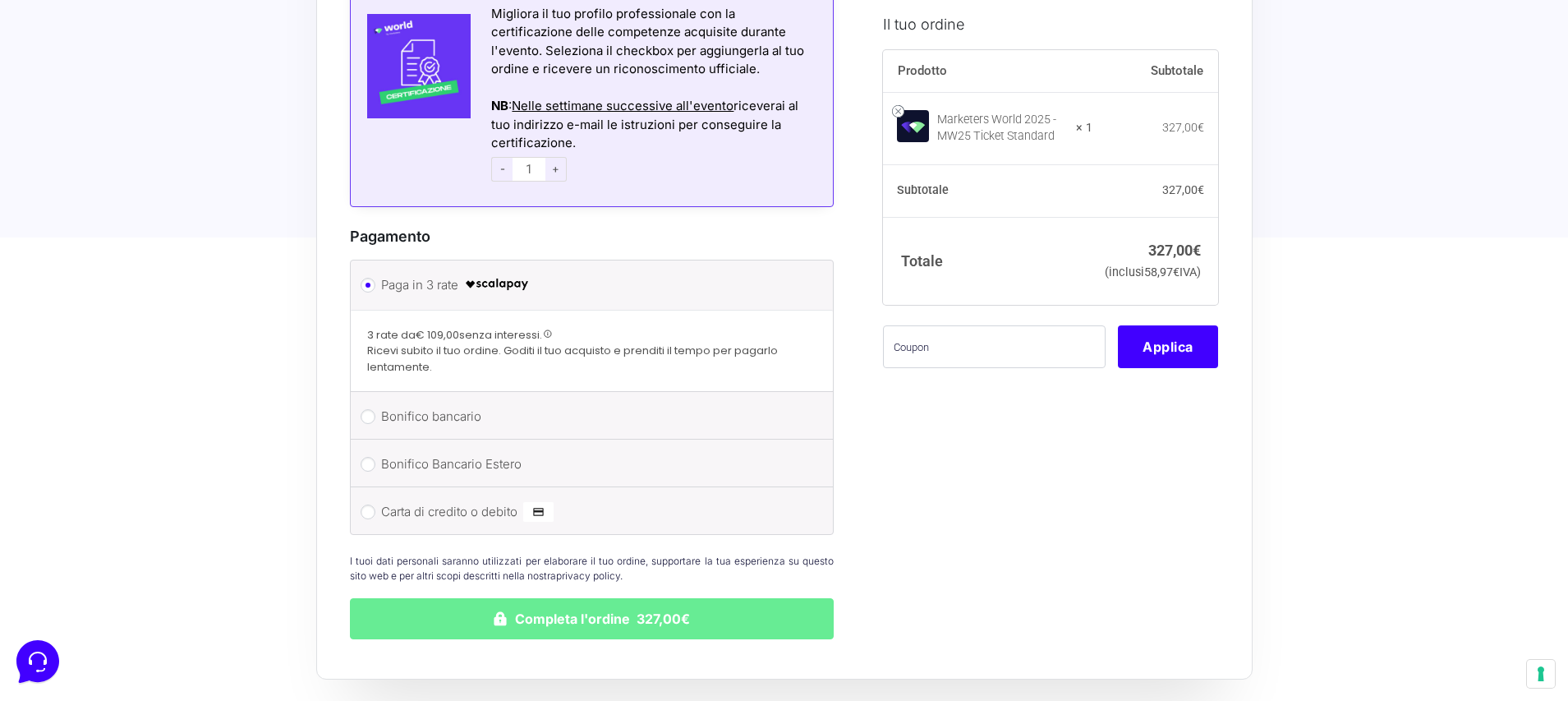
scroll to position [1971, 0]
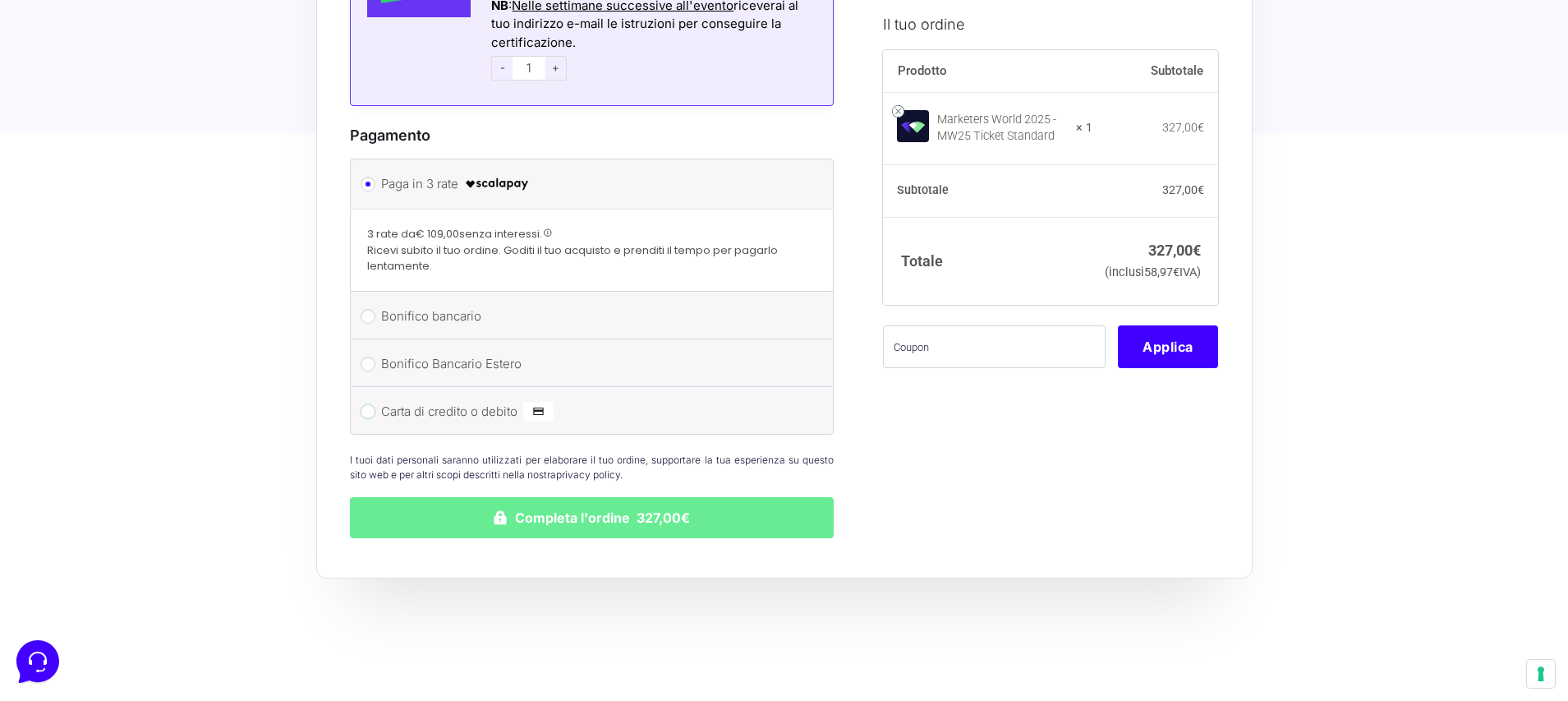
click at [371, 404] on input "Carta di credito o debito" at bounding box center [368, 412] width 15 height 15
radio input "true"
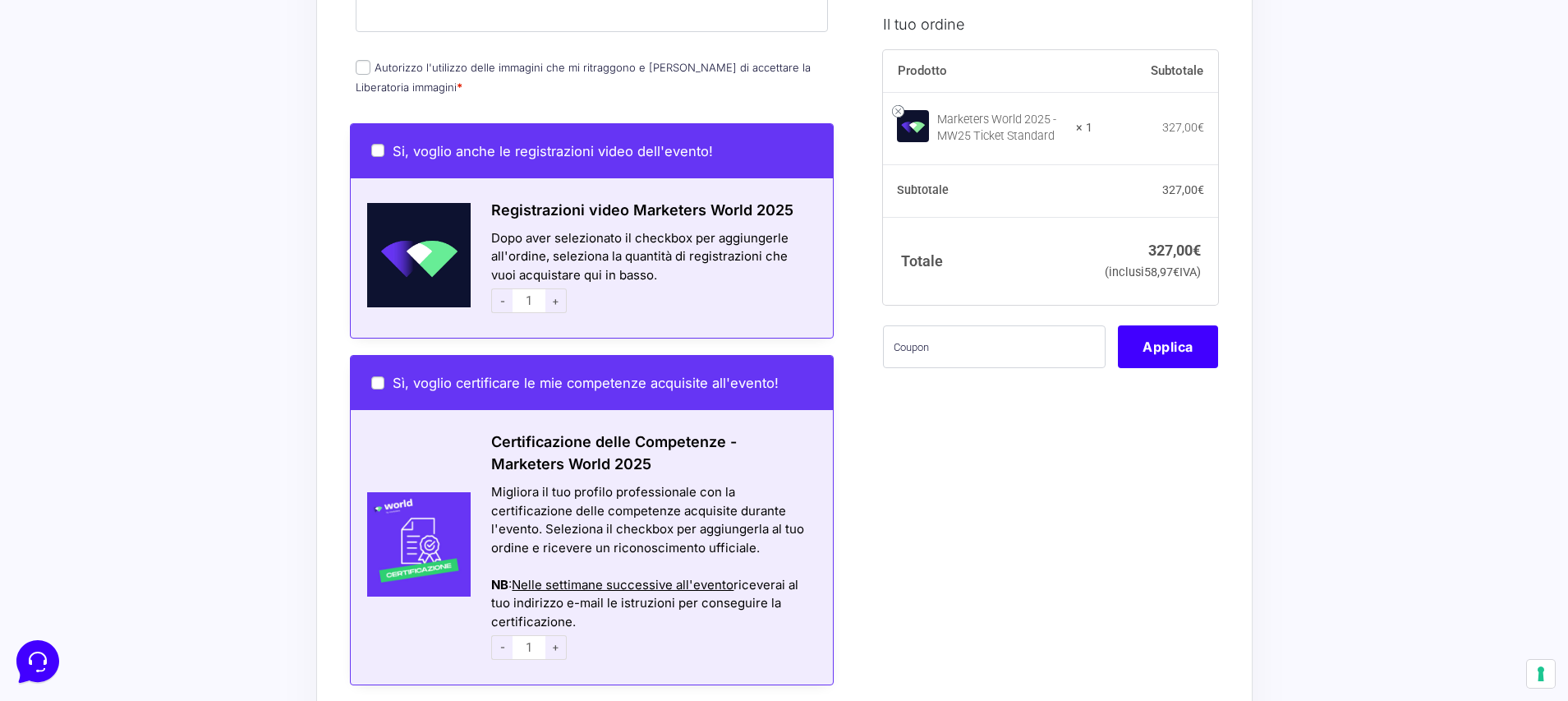
scroll to position [1415, 0]
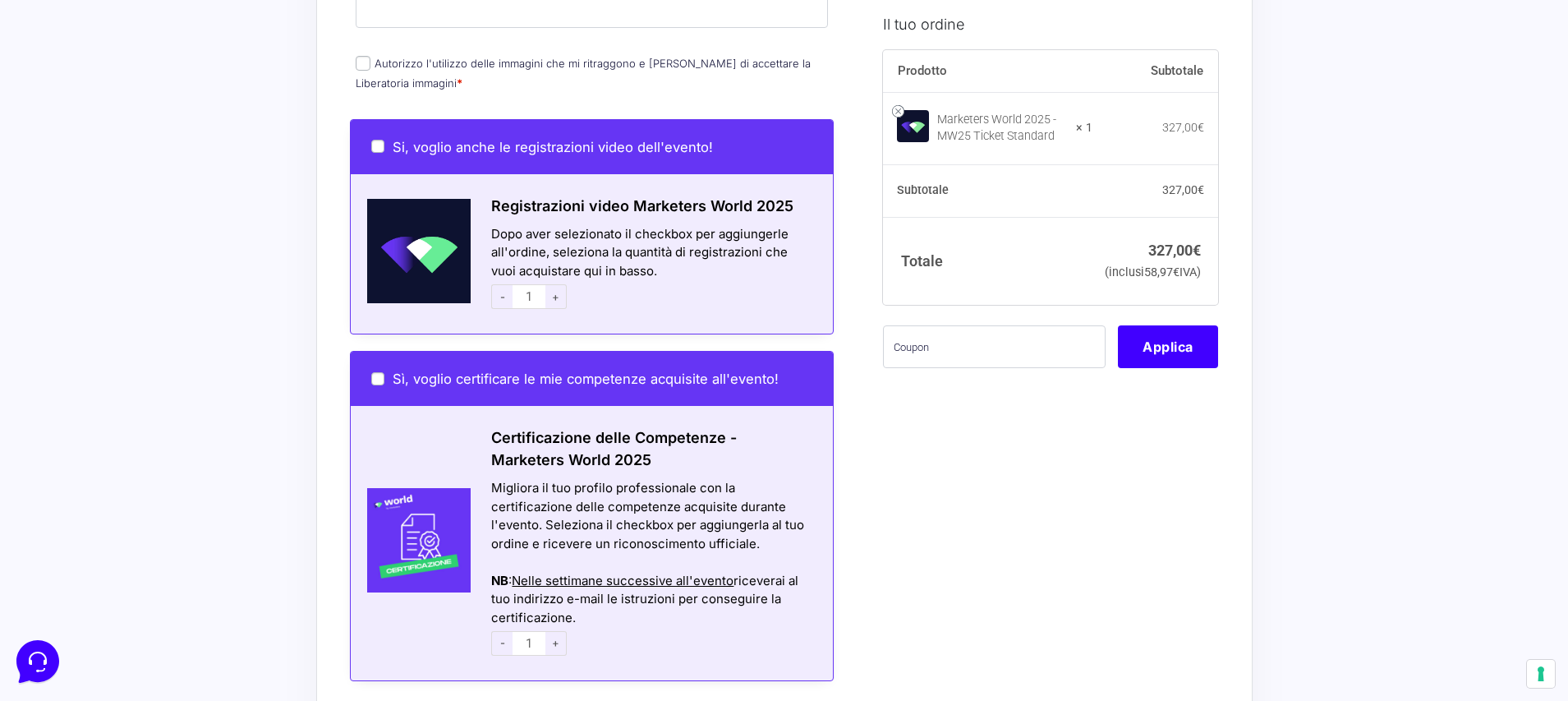
click at [361, 56] on input "Autorizzo l'utilizzo delle immagini che mi ritraggono e dichiaro di accettare l…" at bounding box center [363, 64] width 15 height 15
checkbox input "true"
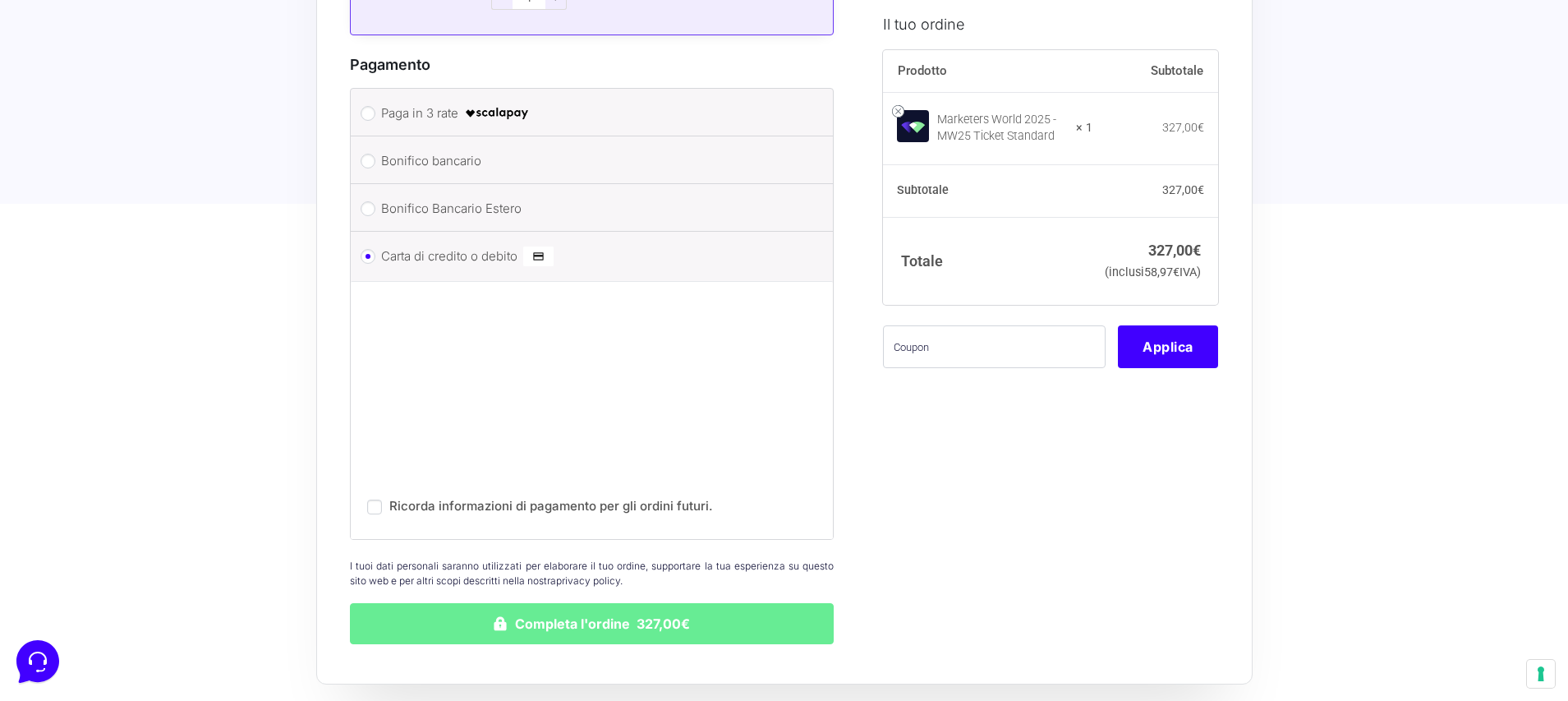
scroll to position [2197, 0]
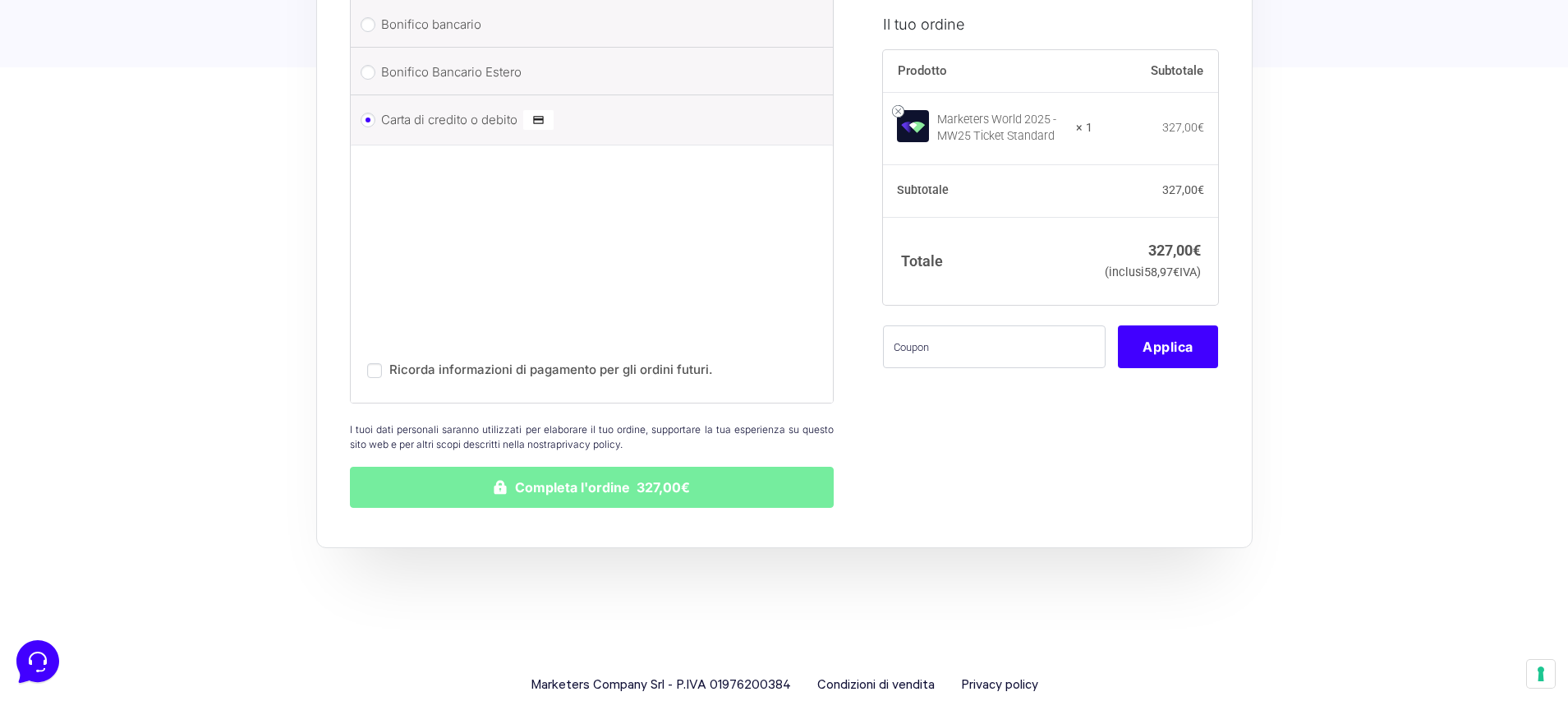
click at [701, 466] on button "Completa l'ordine 327,00€" at bounding box center [592, 486] width 485 height 41
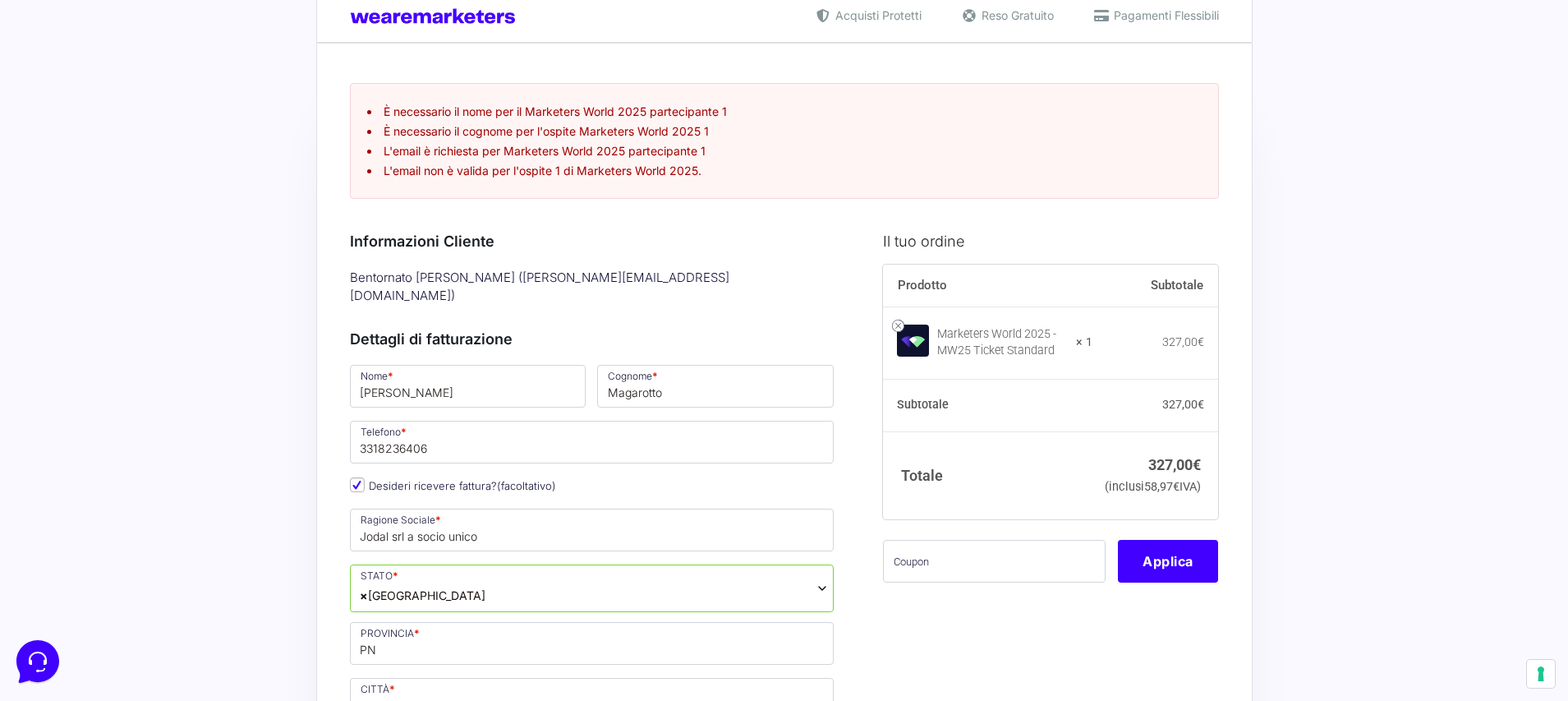
scroll to position [31, 0]
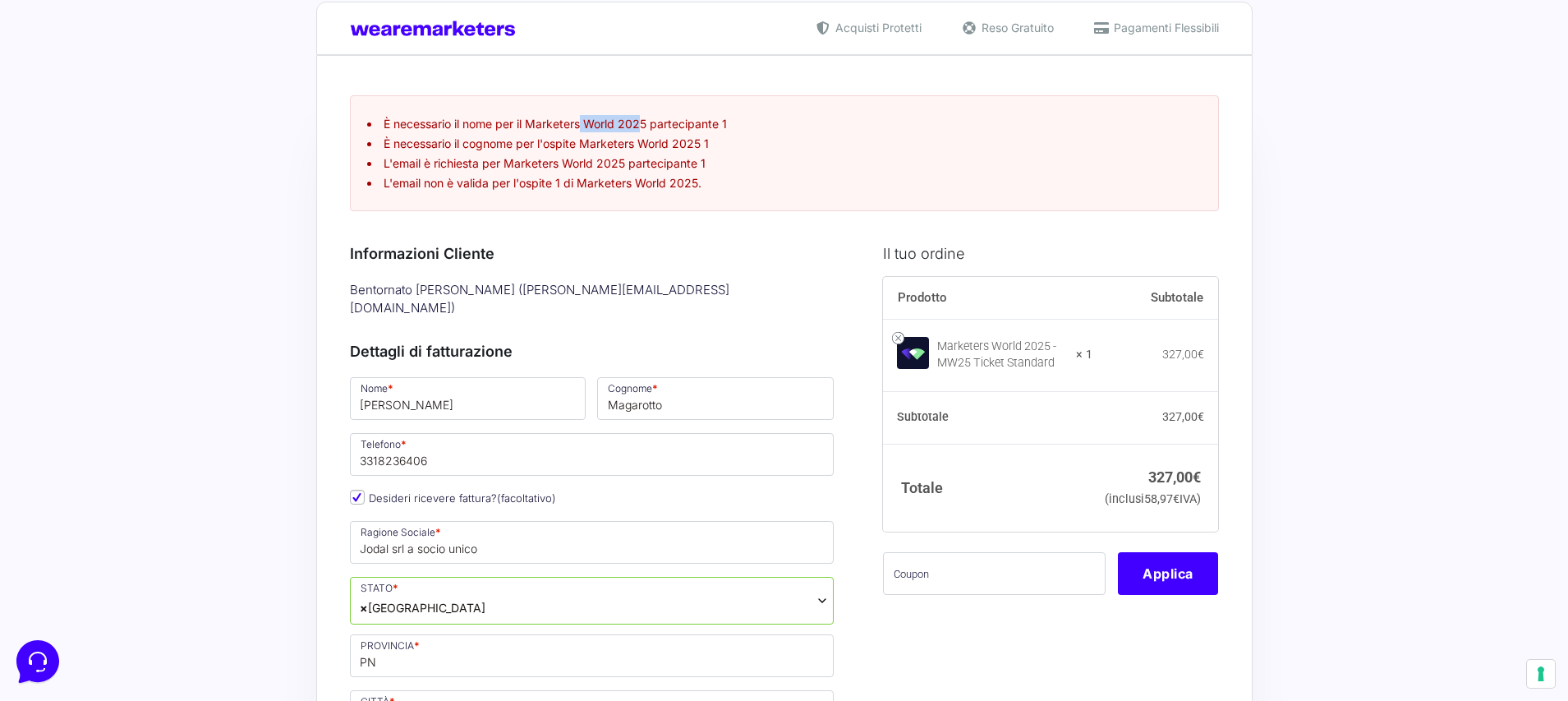
drag, startPoint x: 562, startPoint y: 129, endPoint x: 616, endPoint y: 128, distance: 54.0
click at [616, 128] on li "È necessario il nome per il Marketers World 2025 partecipante 1" at bounding box center [784, 124] width 835 height 17
click at [635, 129] on li "È necessario il nome per il Marketers World 2025 partecipante 1" at bounding box center [784, 124] width 835 height 17
drag, startPoint x: 620, startPoint y: 122, endPoint x: 719, endPoint y: 127, distance: 99.1
click at [719, 127] on li "È necessario il nome per il Marketers World 2025 partecipante 1" at bounding box center [784, 124] width 835 height 17
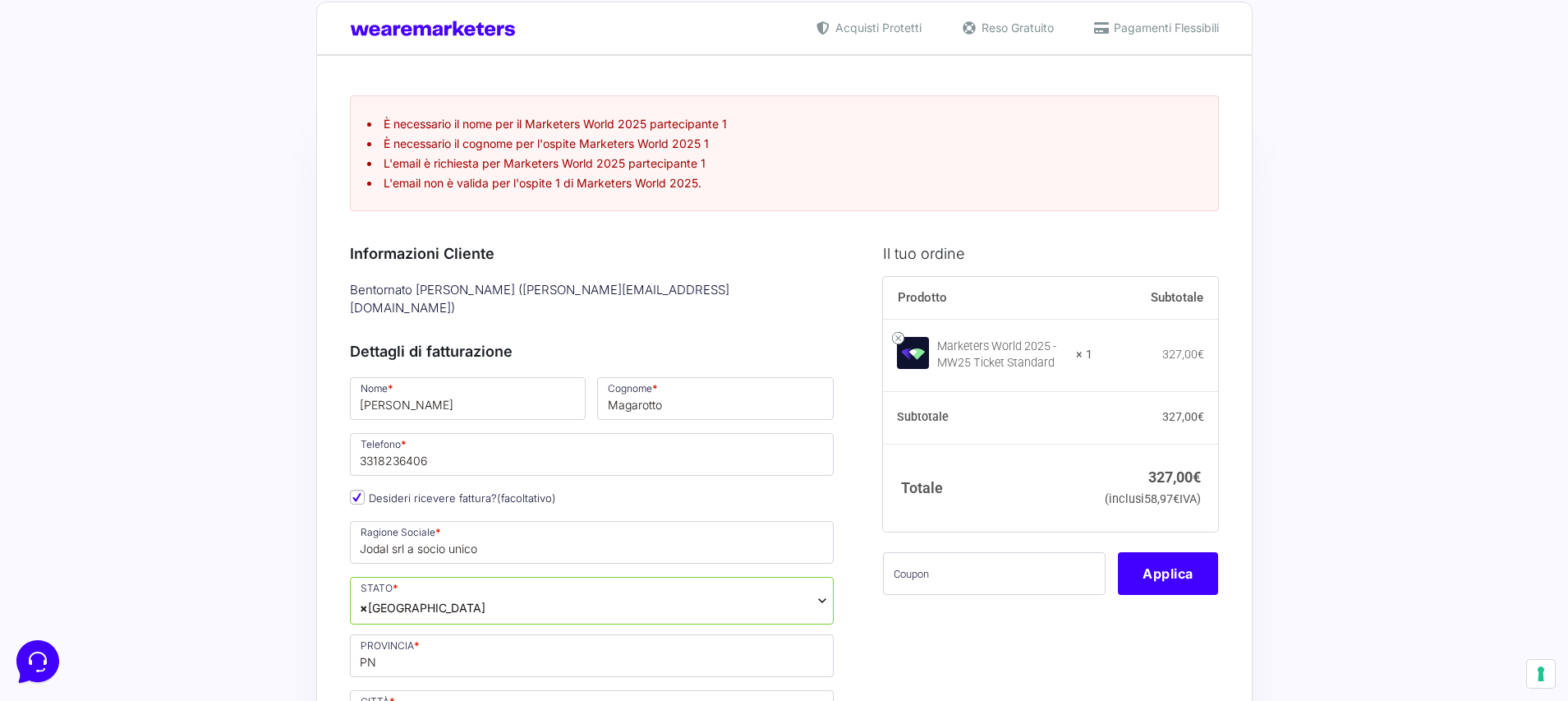
click at [518, 198] on ul "È necessario il nome per il Marketers World 2025 partecipante 1 È necessario il…" at bounding box center [784, 153] width 869 height 115
drag, startPoint x: 503, startPoint y: 161, endPoint x: 730, endPoint y: 161, distance: 227.0
click at [730, 161] on li "L'email è richiesta per Marketers World 2025 partecipante 1" at bounding box center [784, 163] width 835 height 17
drag, startPoint x: 459, startPoint y: 184, endPoint x: 667, endPoint y: 181, distance: 208.0
click at [667, 181] on li "L'email non è valida per l'ospite 1 di Marketers World 2025." at bounding box center [784, 183] width 835 height 17
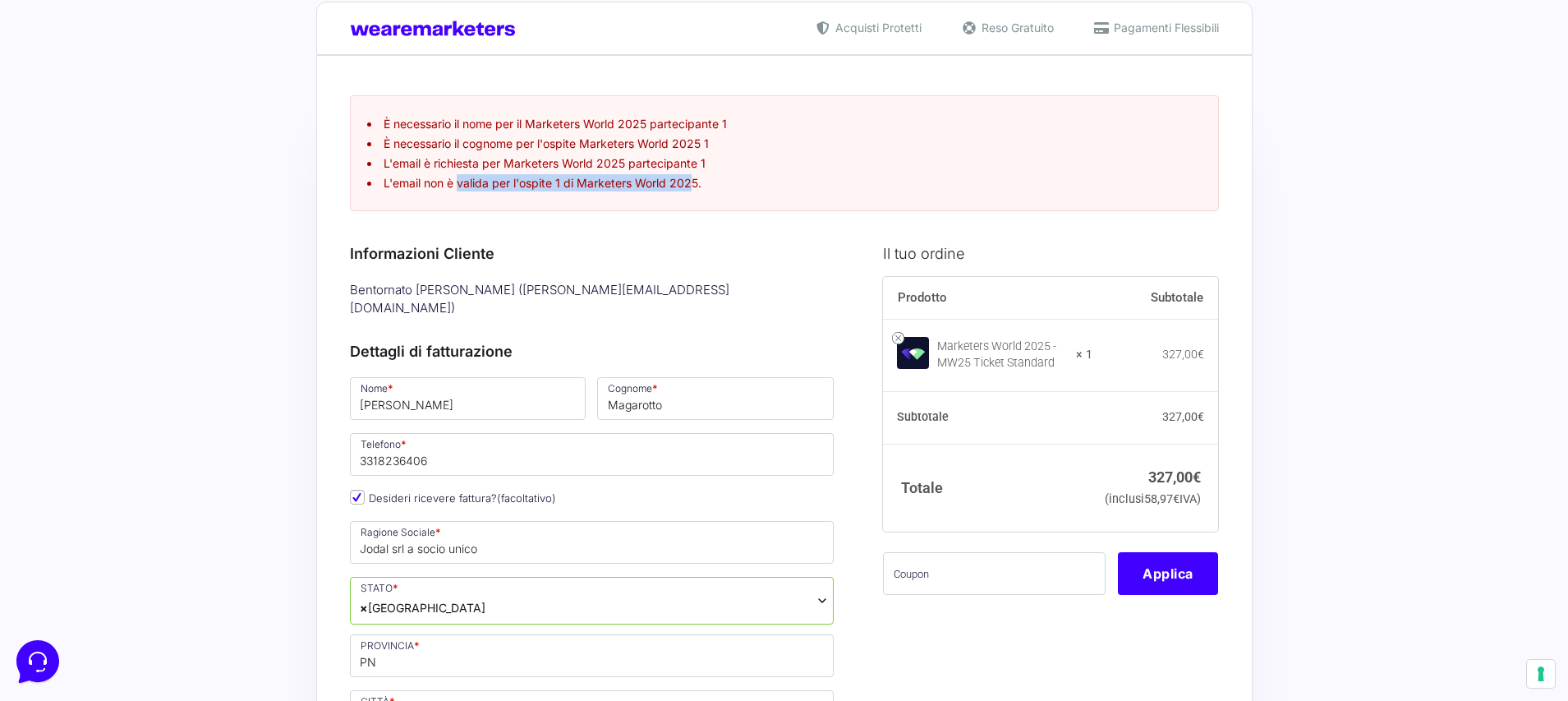
click at [667, 181] on li "L'email non è valida per l'ospite 1 di Marketers World 2025." at bounding box center [784, 183] width 835 height 17
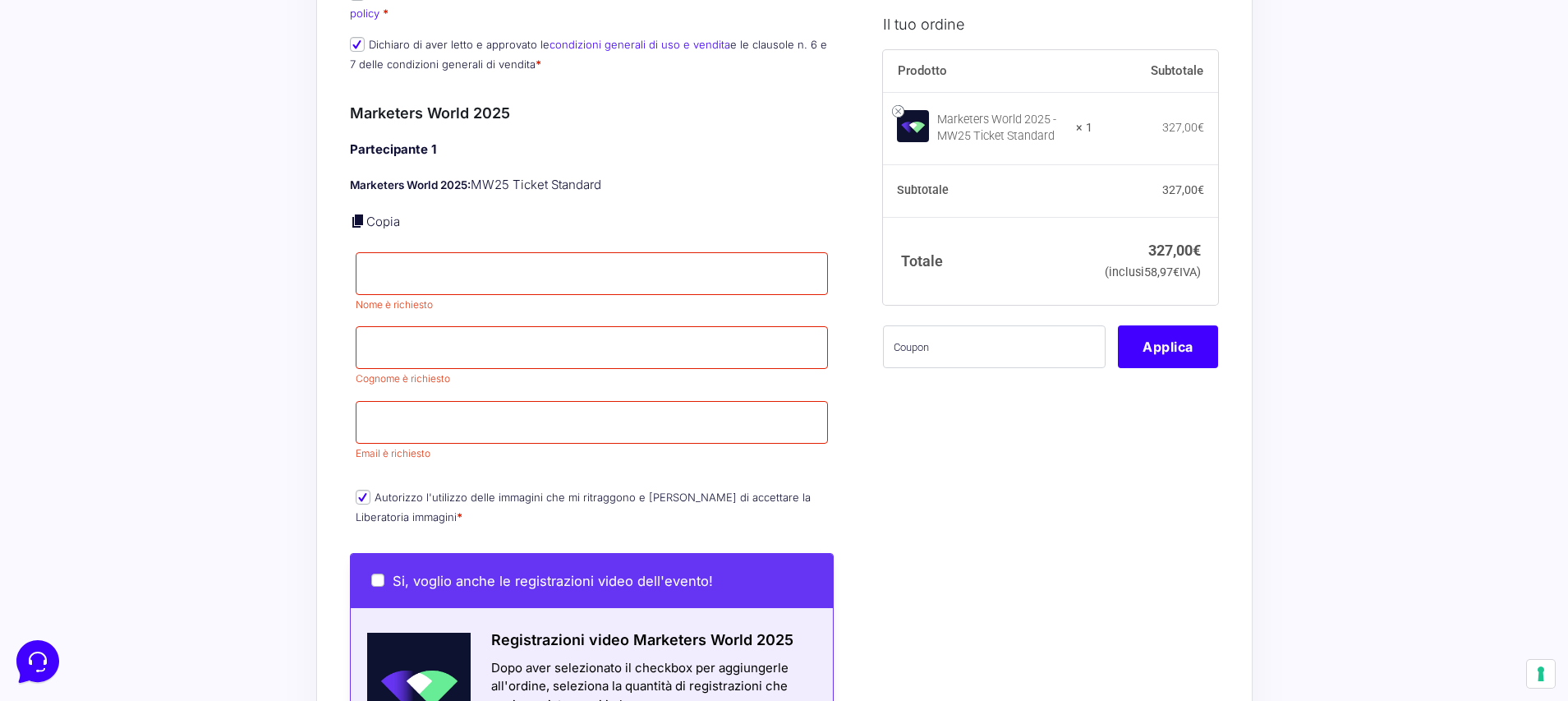
scroll to position [1181, 0]
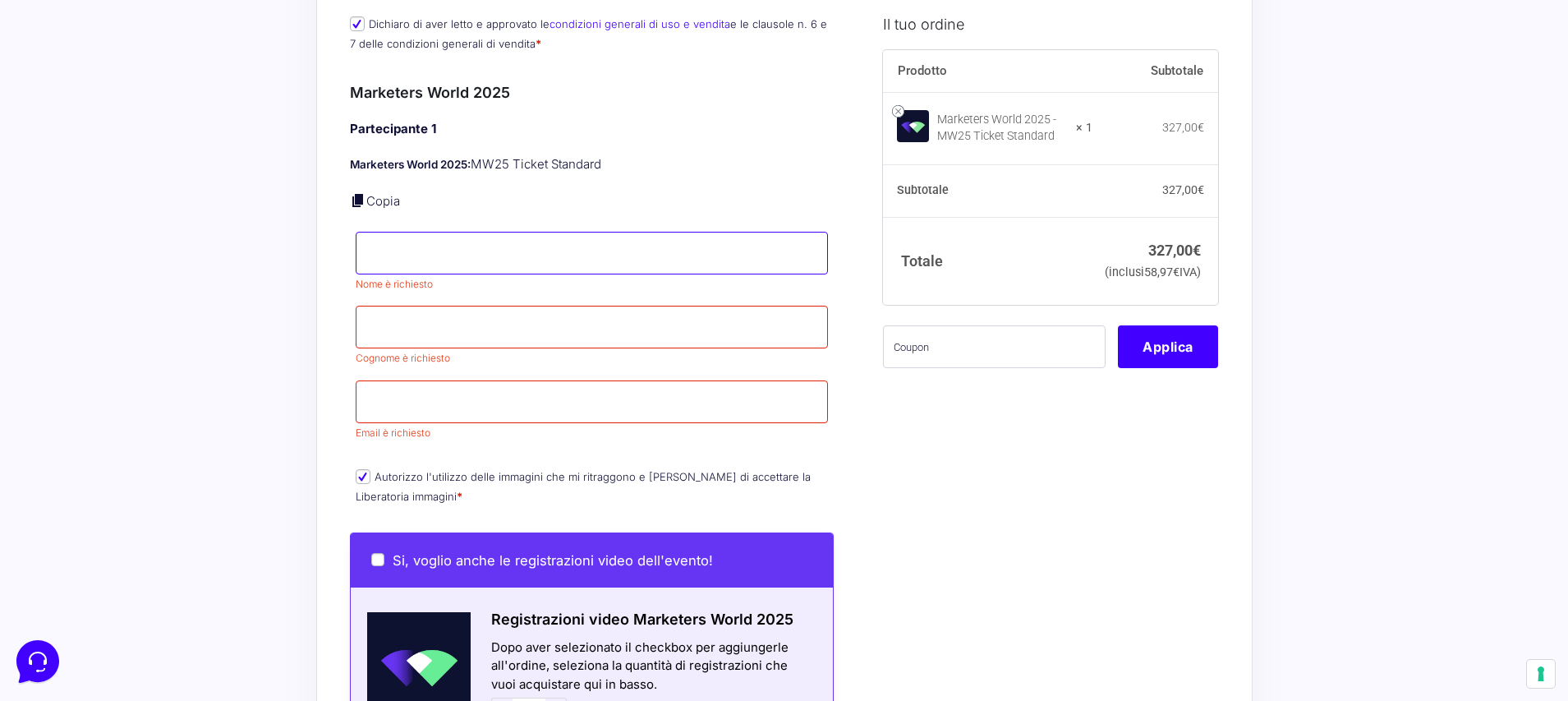
click at [516, 232] on input "Nome *" at bounding box center [592, 253] width 473 height 43
type input "Anna"
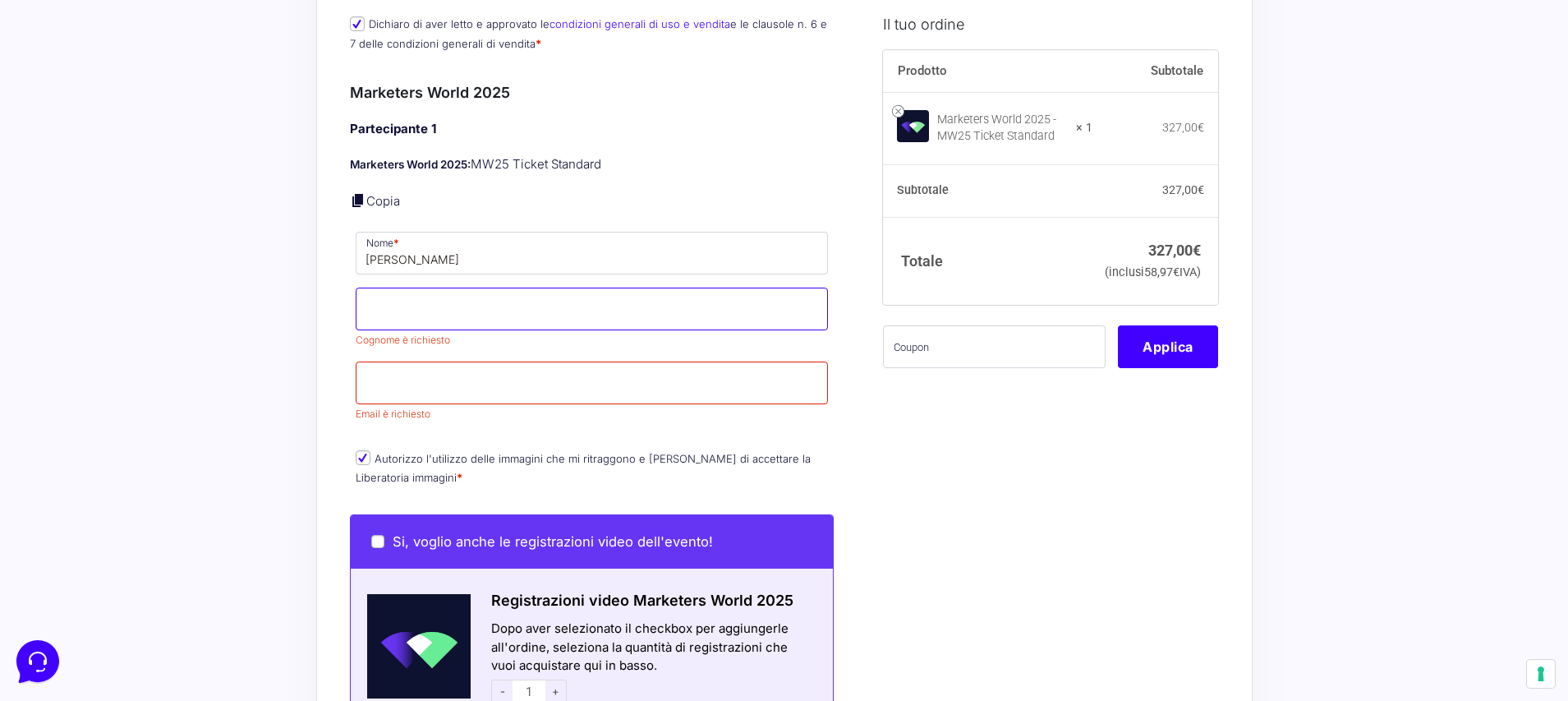
click at [523, 287] on input "Cognome *" at bounding box center [592, 308] width 473 height 43
type input "Magarotto"
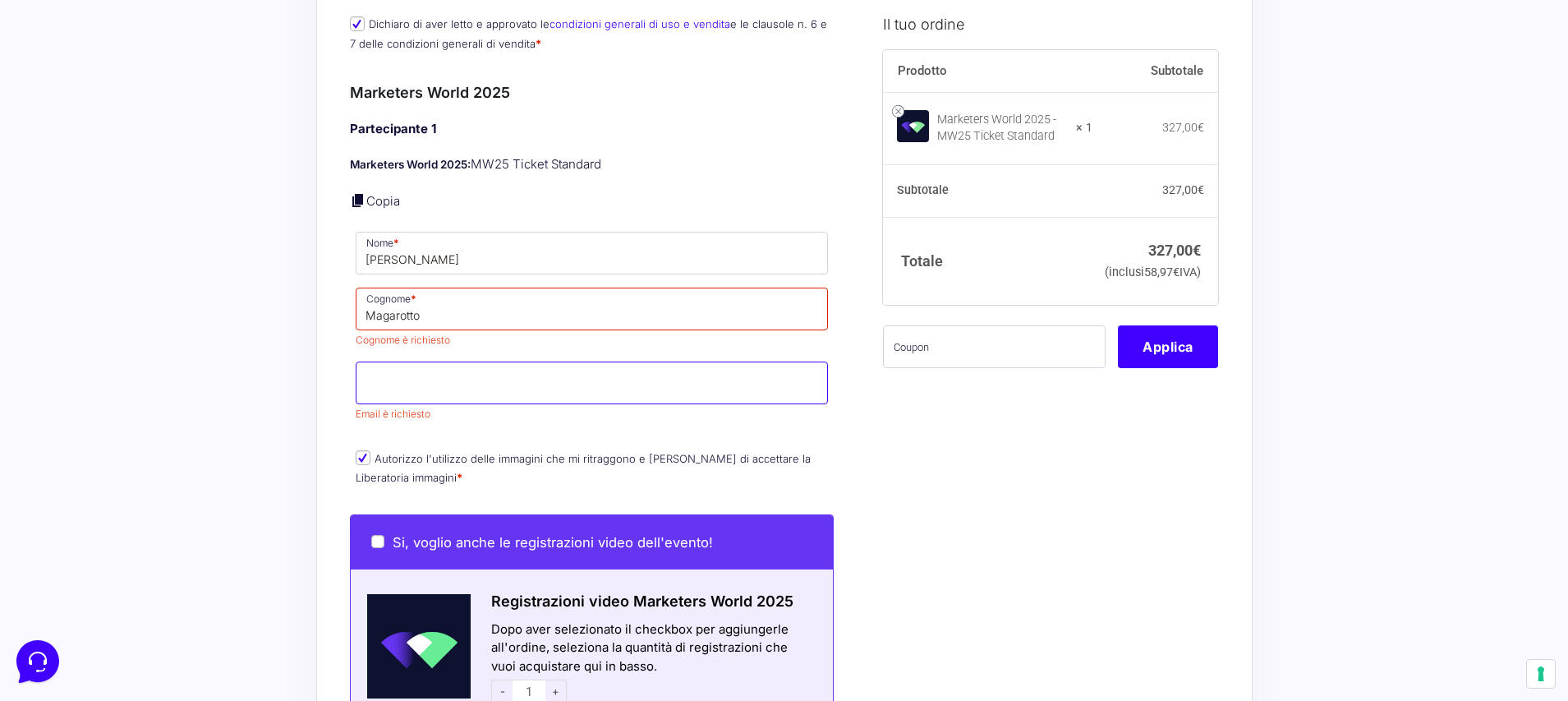
click at [523, 359] on p "Email * Email è richiesto" at bounding box center [592, 392] width 485 height 67
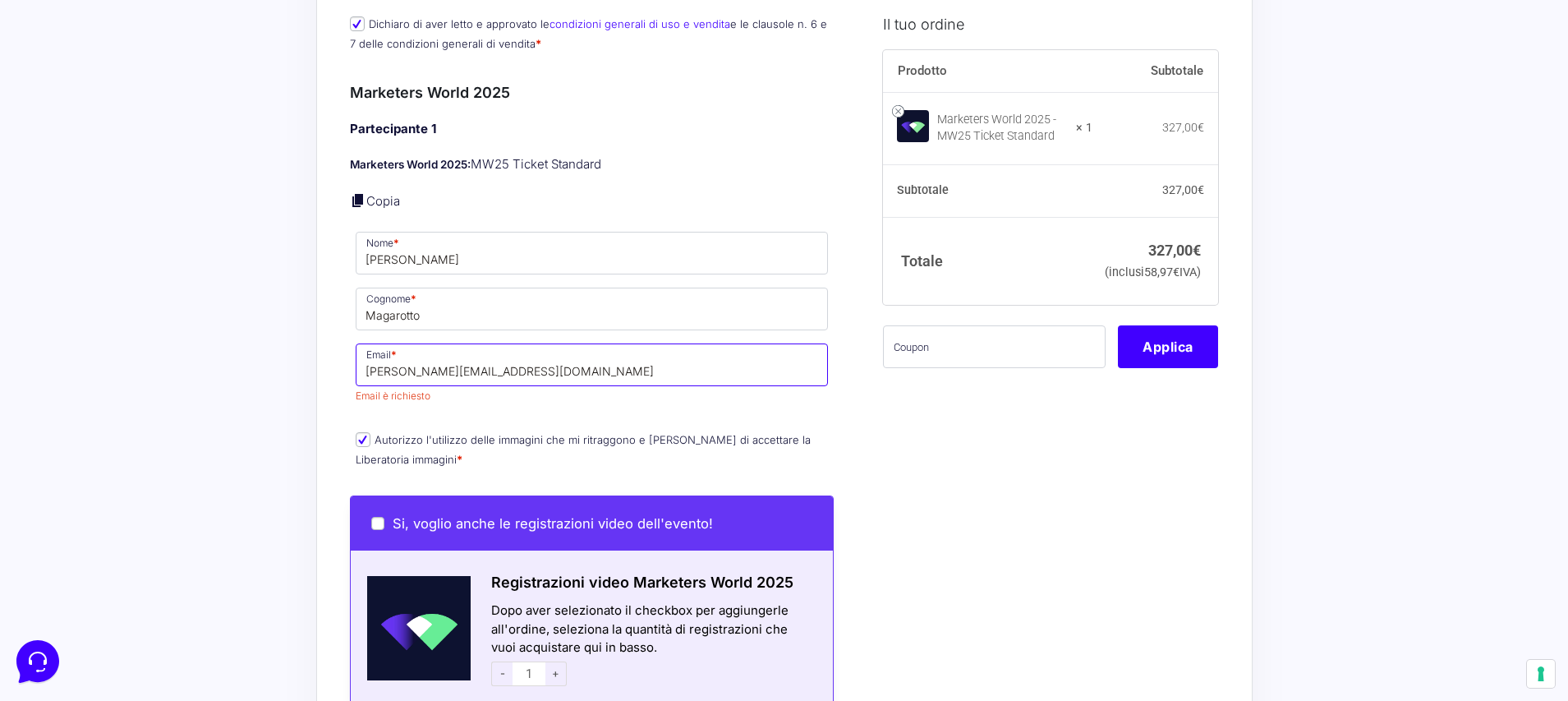
scroll to position [1017, 0]
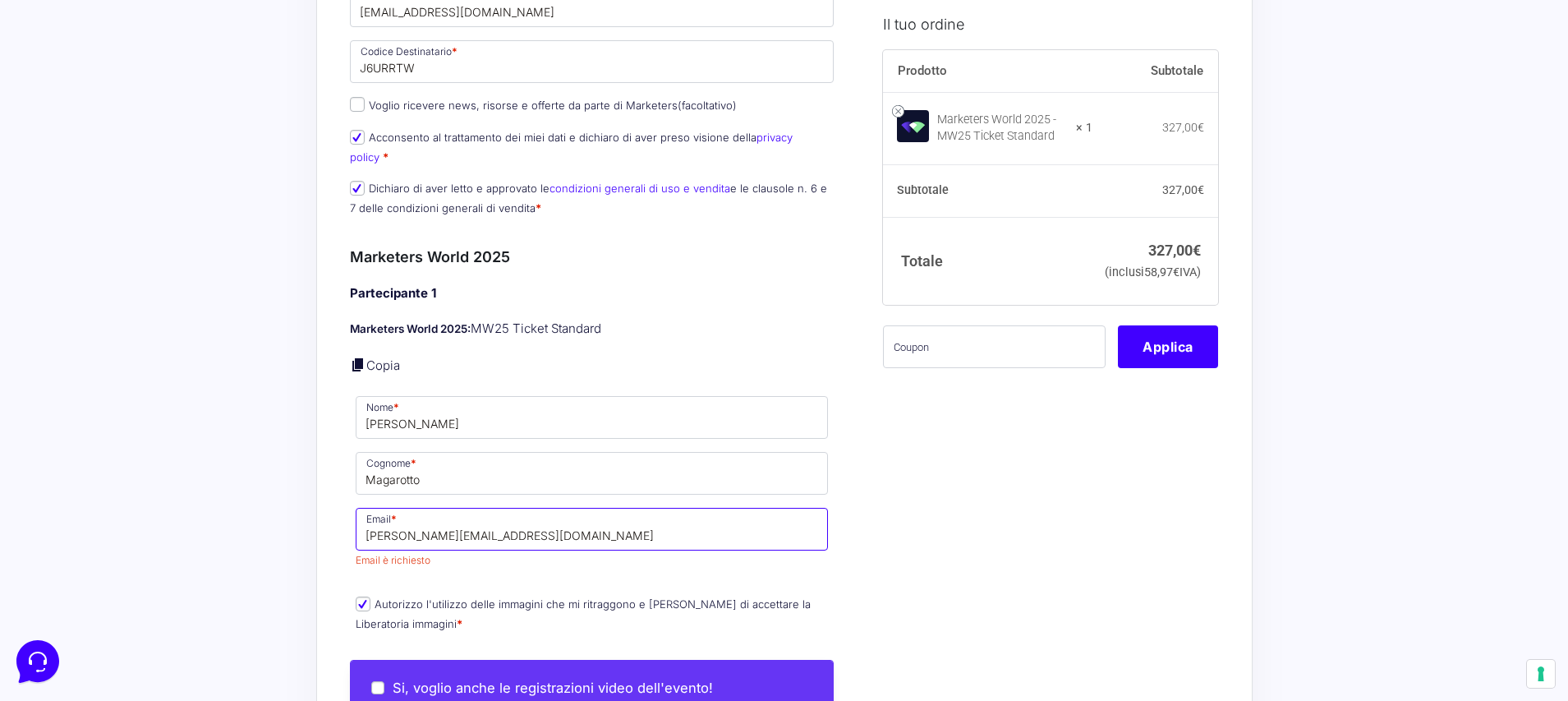
type input "[PERSON_NAME][EMAIL_ADDRESS][DOMAIN_NAME]"
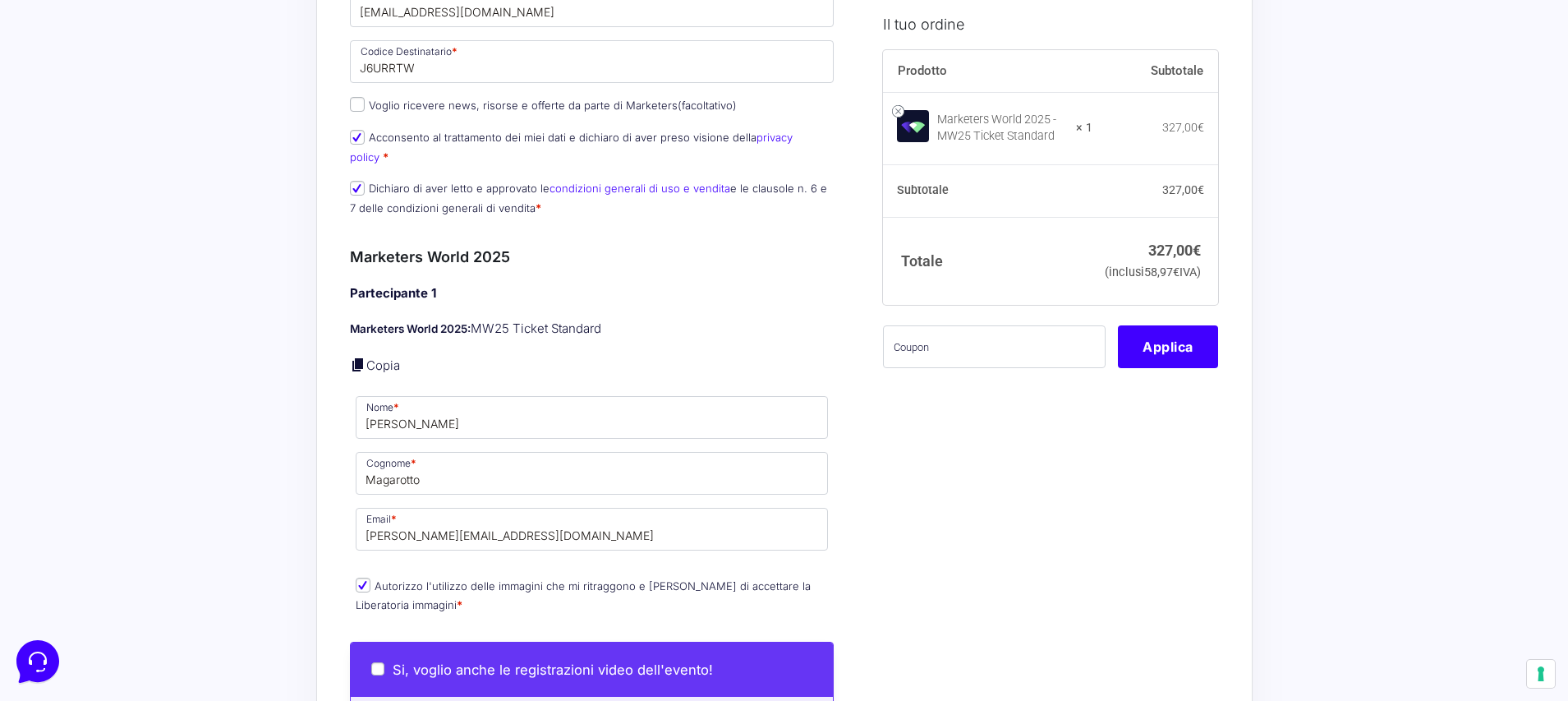
drag, startPoint x: 540, startPoint y: 423, endPoint x: 266, endPoint y: 344, distance: 285.2
click at [266, 344] on div "Acquisti Protetti Reso Gratuito Pagamenti Flessibili Riepilogo Ordine 327,00 € …" at bounding box center [784, 461] width 1568 height 2955
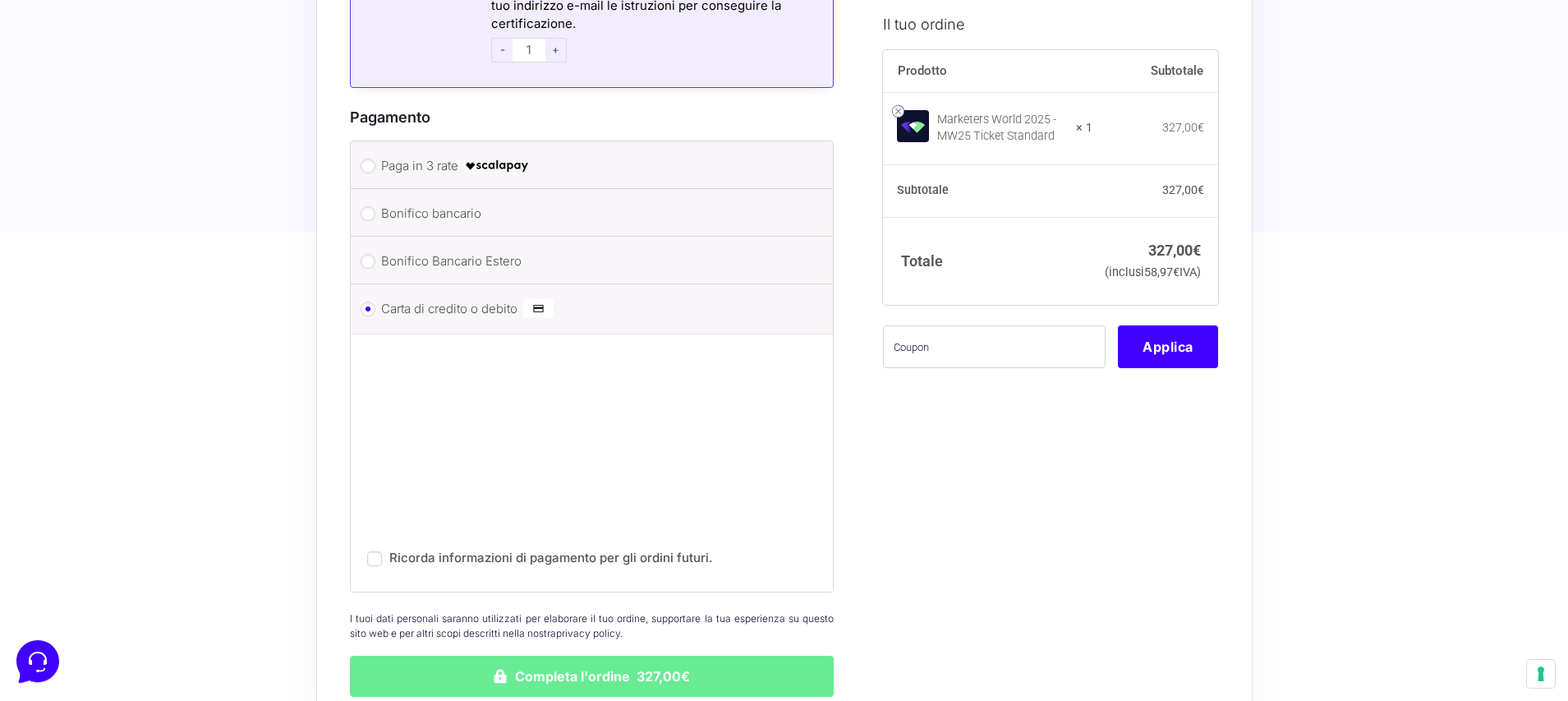
scroll to position [2321, 0]
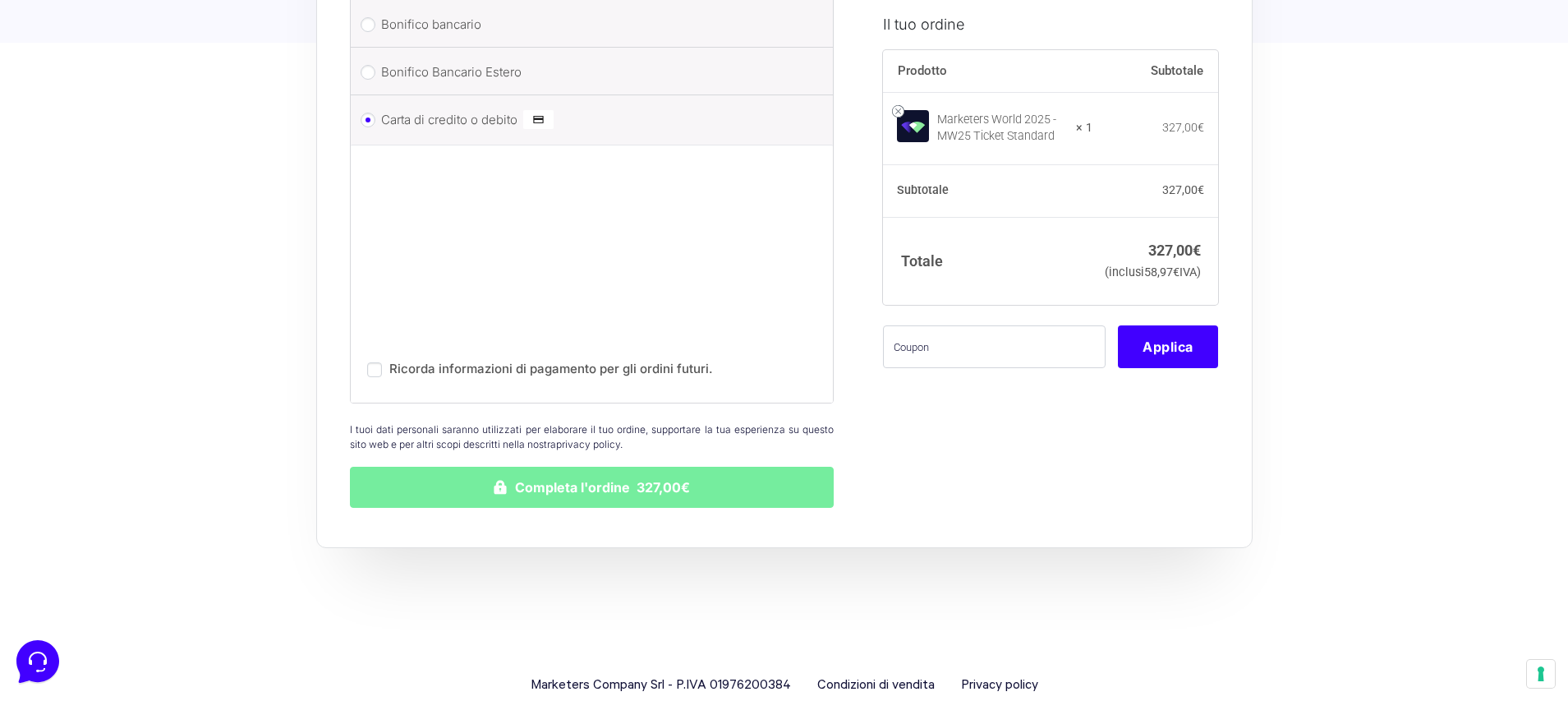
click at [628, 466] on button "Completa l'ordine 327,00€" at bounding box center [592, 486] width 485 height 41
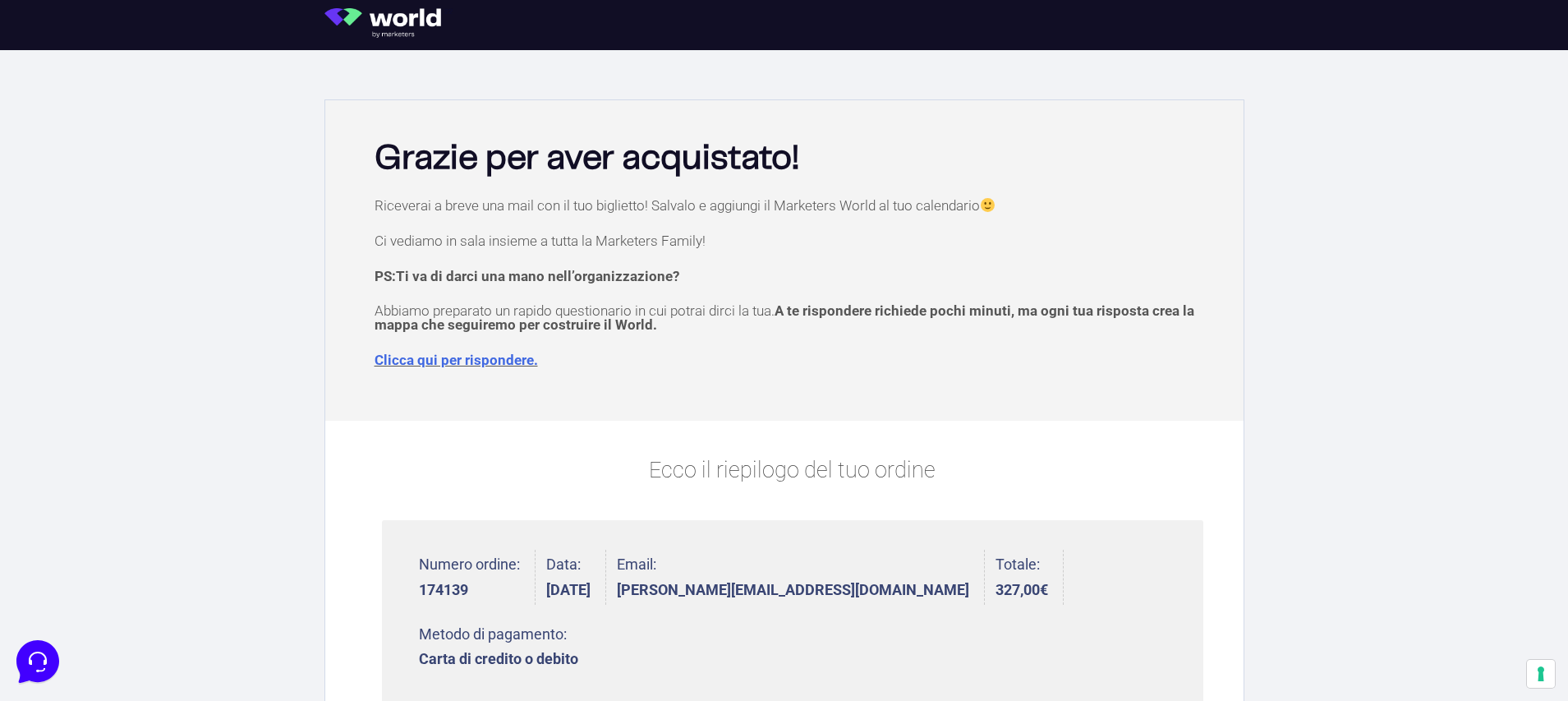
click at [390, 21] on img at bounding box center [388, 23] width 128 height 30
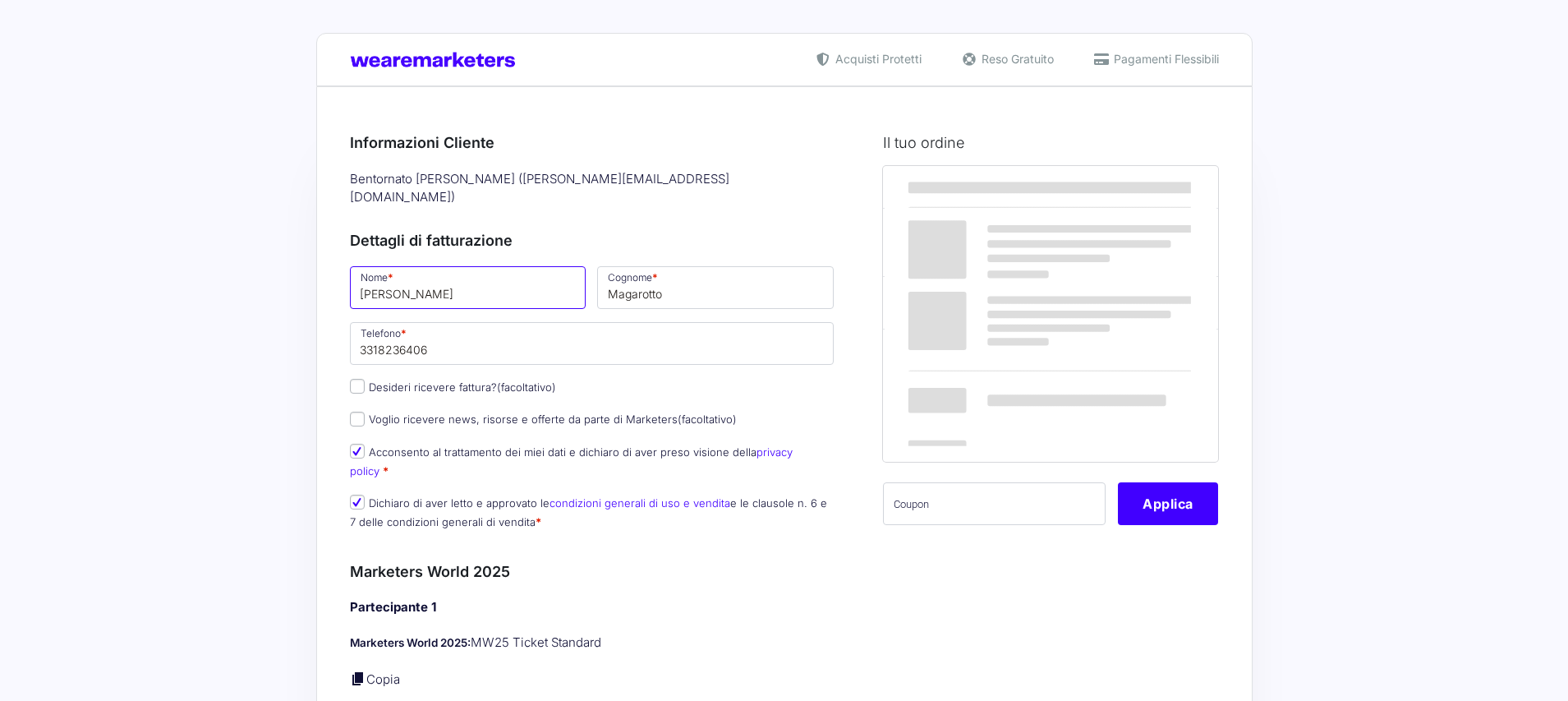
click at [502, 277] on input "[PERSON_NAME]" at bounding box center [468, 287] width 237 height 43
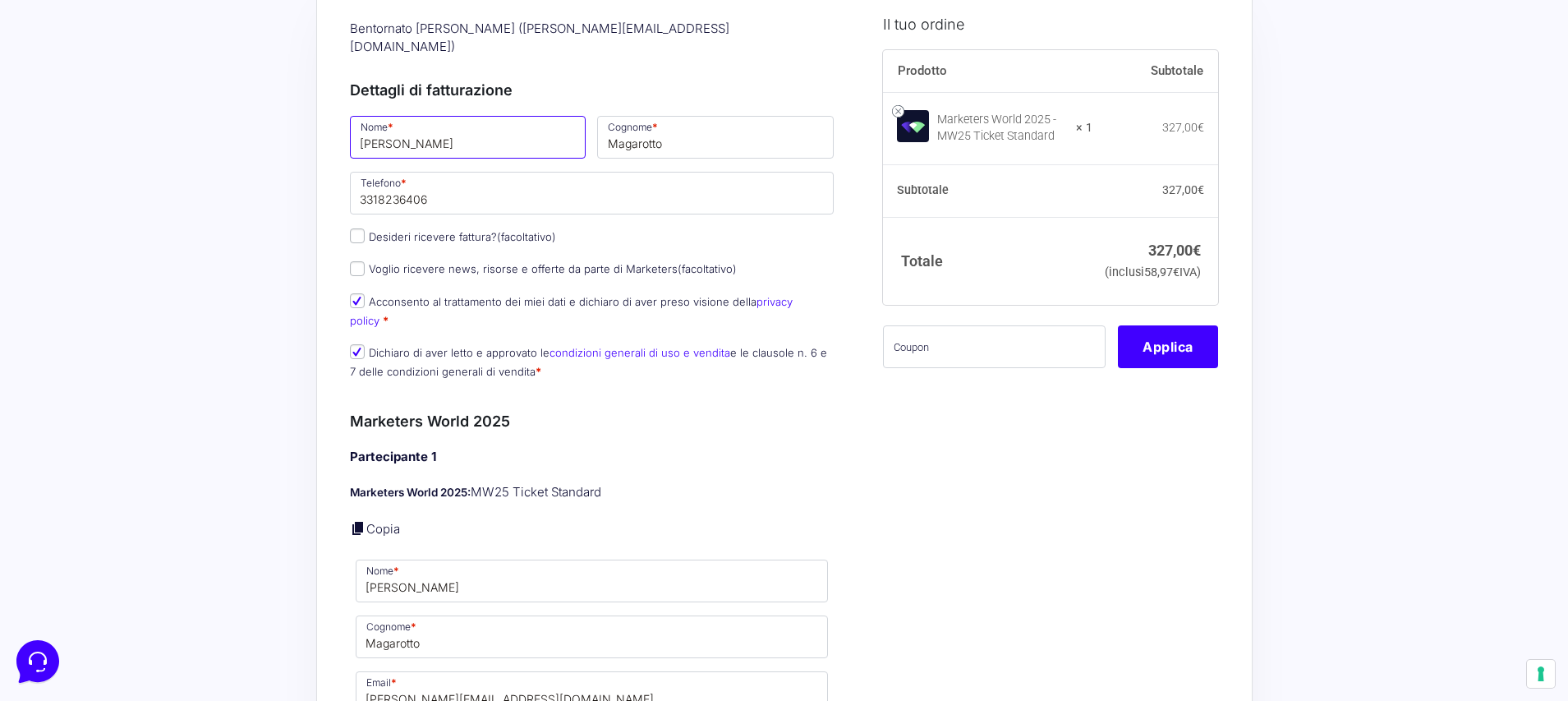
scroll to position [411, 0]
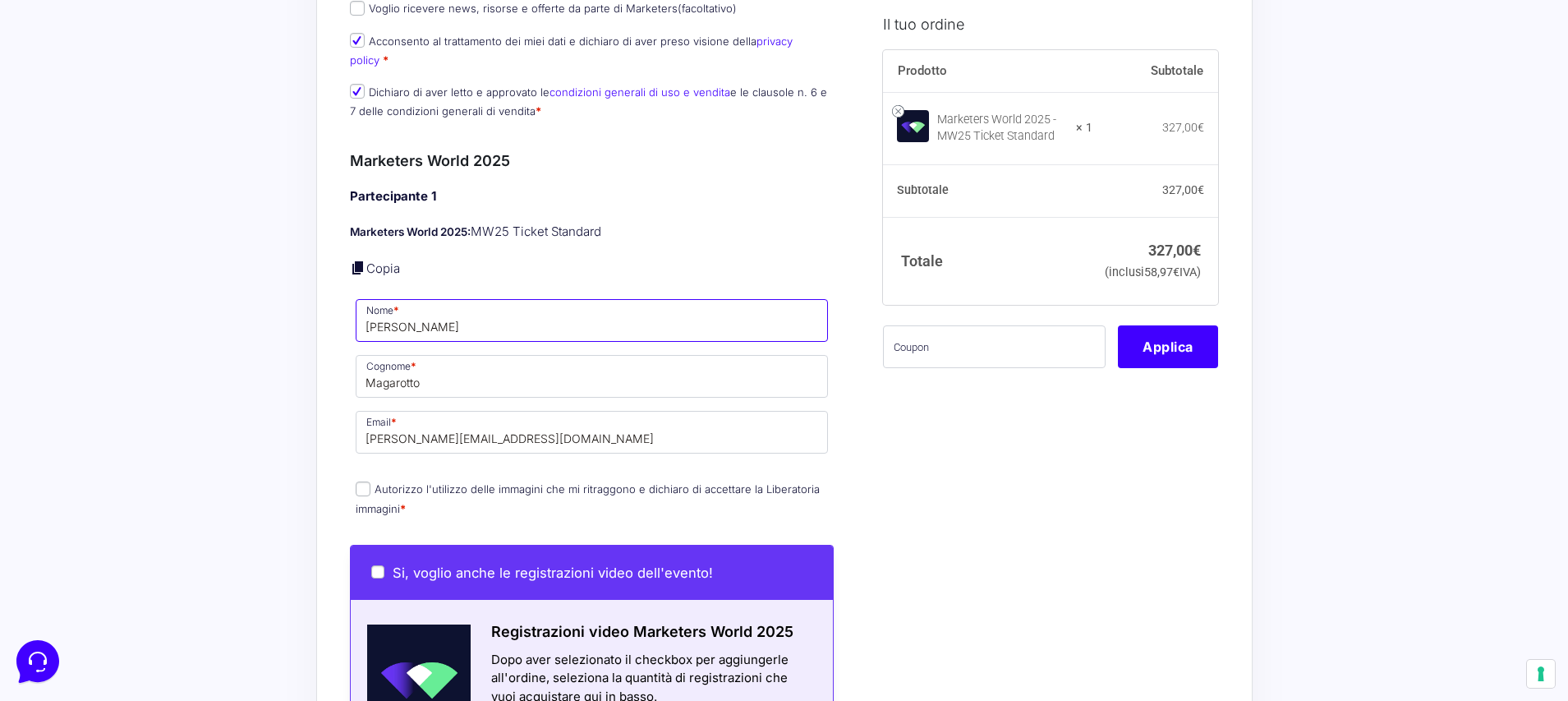
click at [423, 299] on input "[PERSON_NAME]" at bounding box center [592, 320] width 473 height 43
click at [479, 299] on input "Anna" at bounding box center [592, 320] width 473 height 43
drag, startPoint x: 499, startPoint y: 289, endPoint x: 327, endPoint y: 276, distance: 172.5
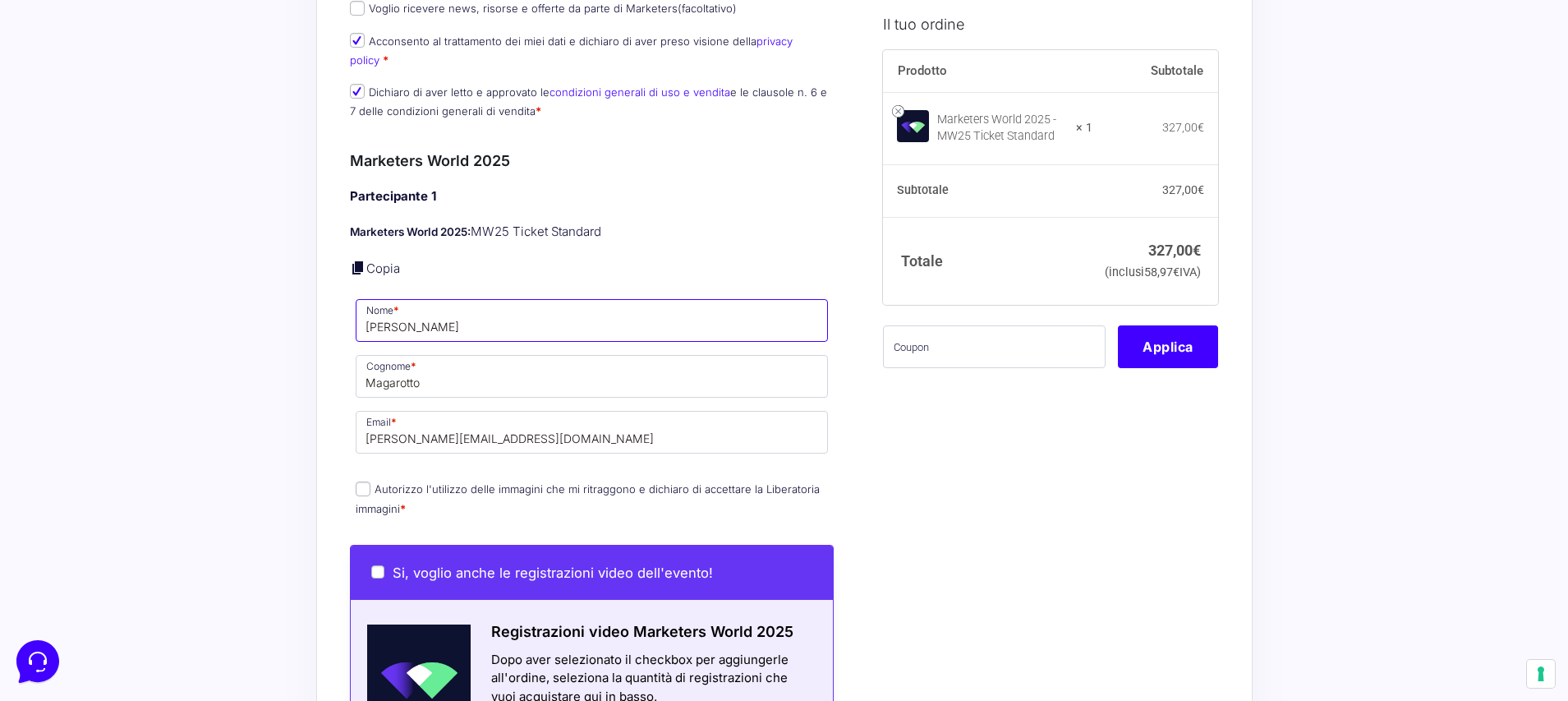
type input "Stefano"
drag, startPoint x: 492, startPoint y: 348, endPoint x: 342, endPoint y: 358, distance: 150.3
type input "Callegari"
drag, startPoint x: 532, startPoint y: 405, endPoint x: 321, endPoint y: 423, distance: 211.8
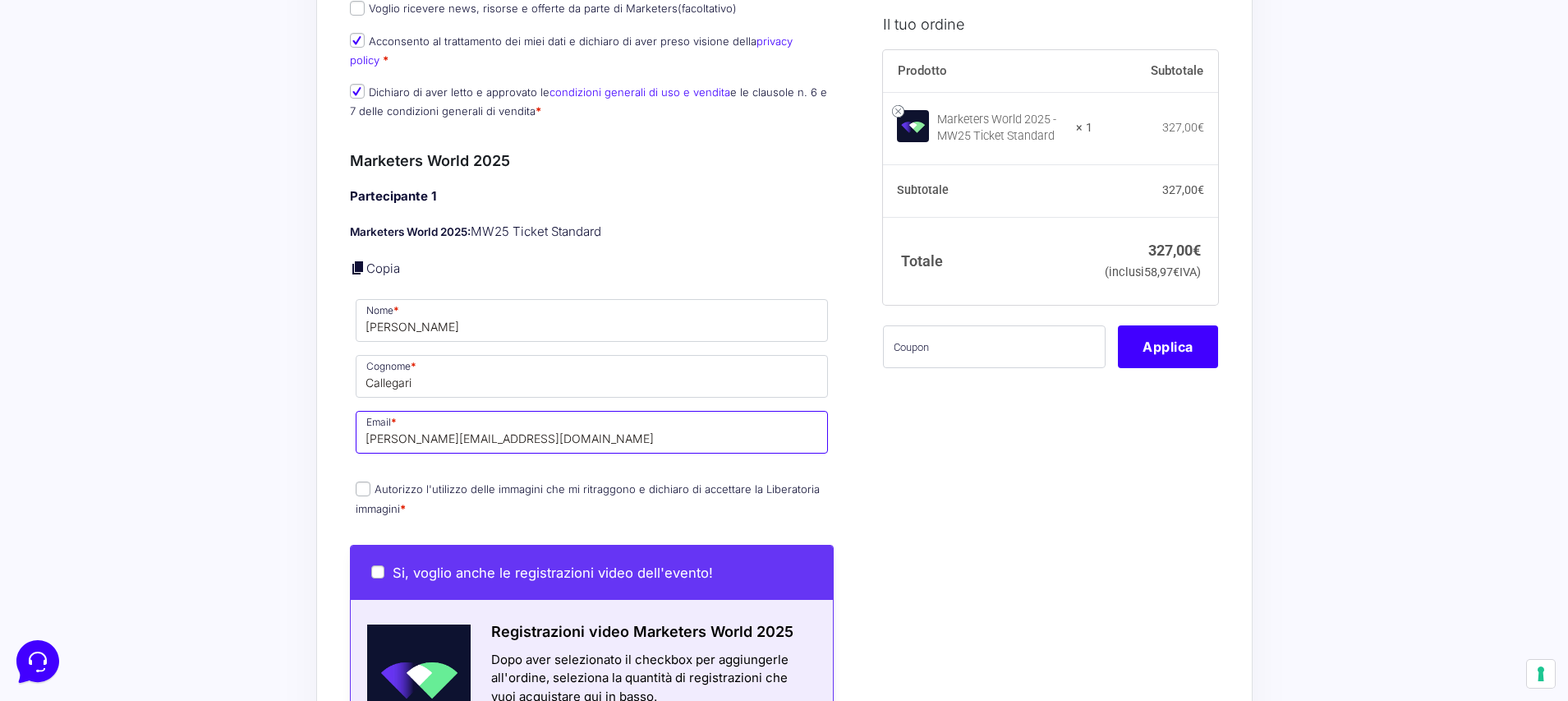
type input "cllsfn94@gmail.com"
click at [553, 355] on input "Callegari" at bounding box center [592, 376] width 473 height 43
click at [354, 477] on p "Autorizzo l'utilizzo delle immagini che mi ritraggono e dichiaro di accettare l…" at bounding box center [592, 498] width 485 height 43
click at [369, 482] on input "Autorizzo l'utilizzo delle immagini che mi ritraggono e dichiaro di accettare l…" at bounding box center [363, 489] width 15 height 15
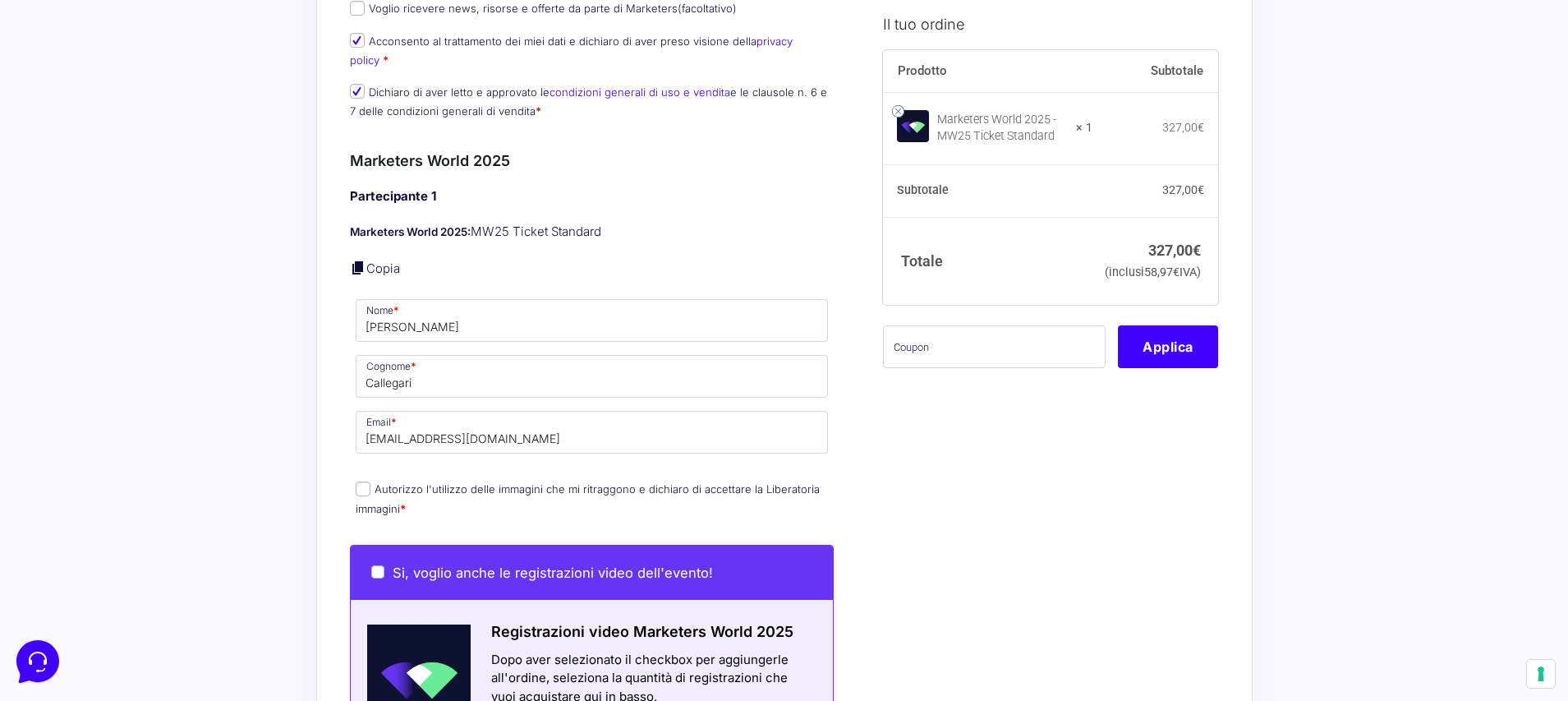
checkbox input "true"
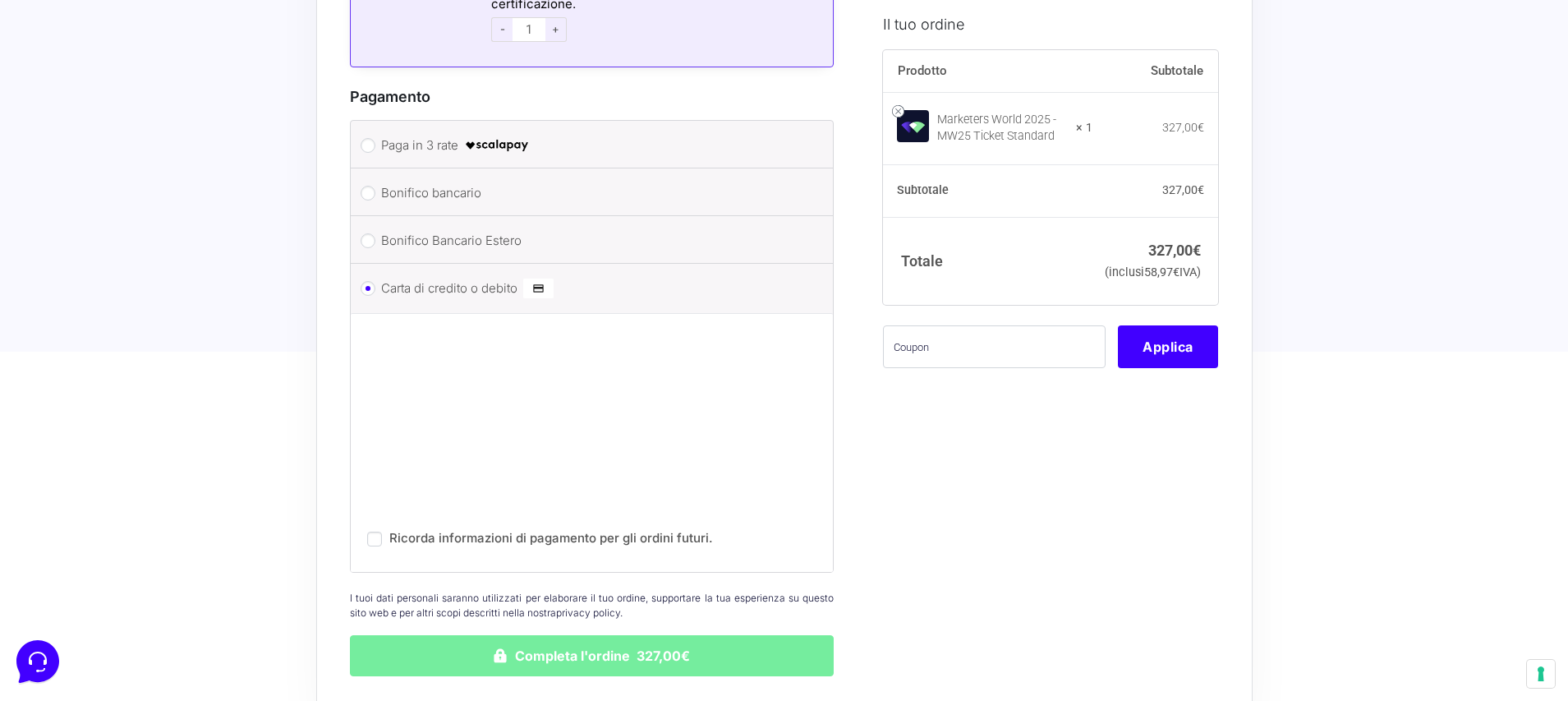
scroll to position [1478, 0]
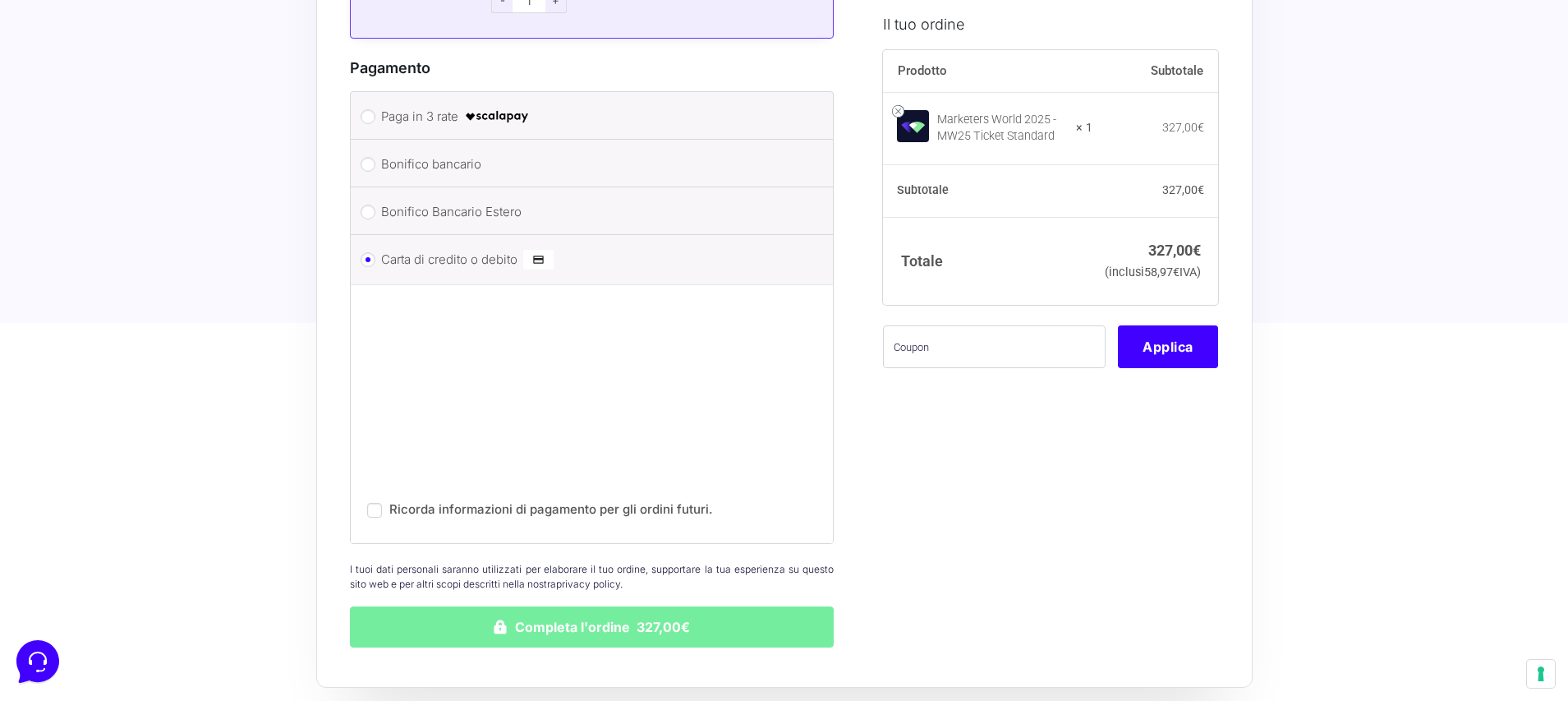
click at [629, 607] on button "Completa l'ordine 327,00€" at bounding box center [592, 627] width 485 height 41
